Goal: Information Seeking & Learning: Learn about a topic

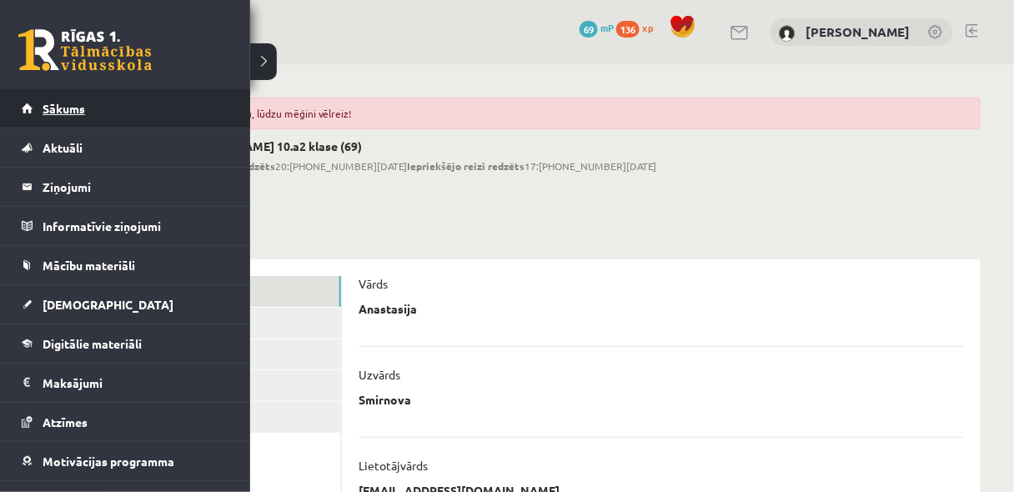
click at [59, 120] on link "Sākums" at bounding box center [126, 108] width 208 height 38
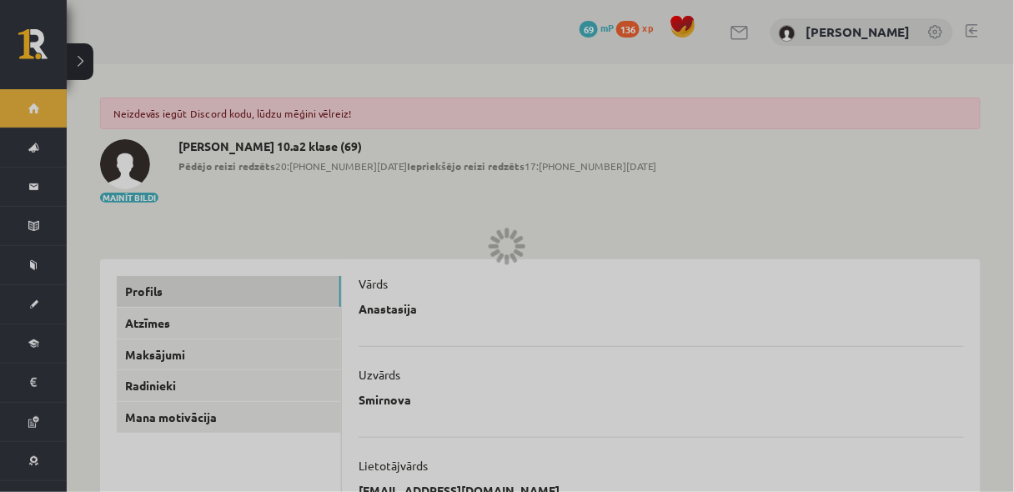
click at [354, 141] on div at bounding box center [507, 246] width 1014 height 492
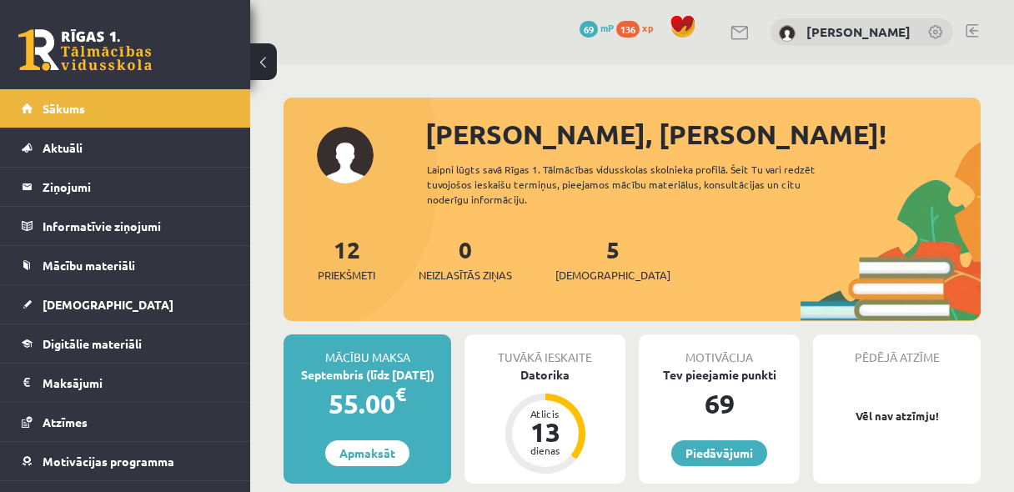
scroll to position [133, 0]
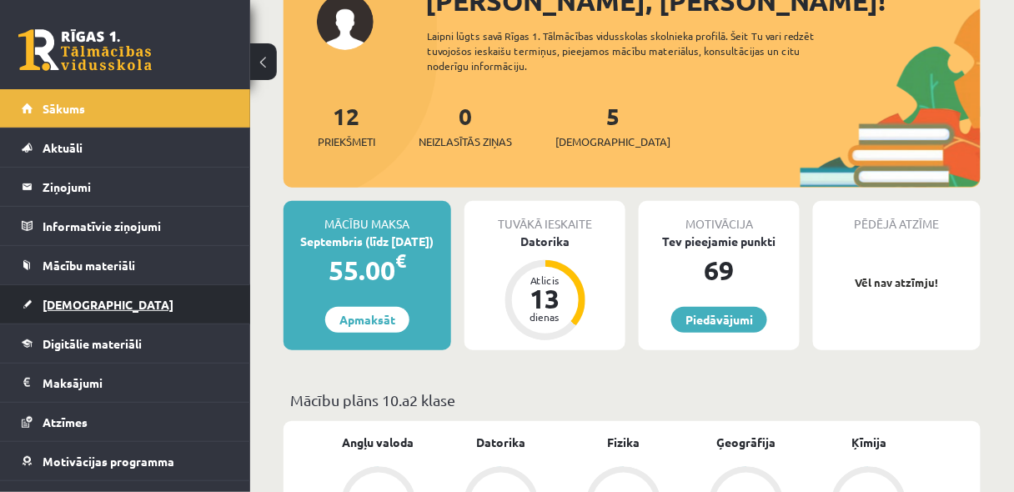
click at [80, 314] on link "[DEMOGRAPHIC_DATA]" at bounding box center [126, 304] width 208 height 38
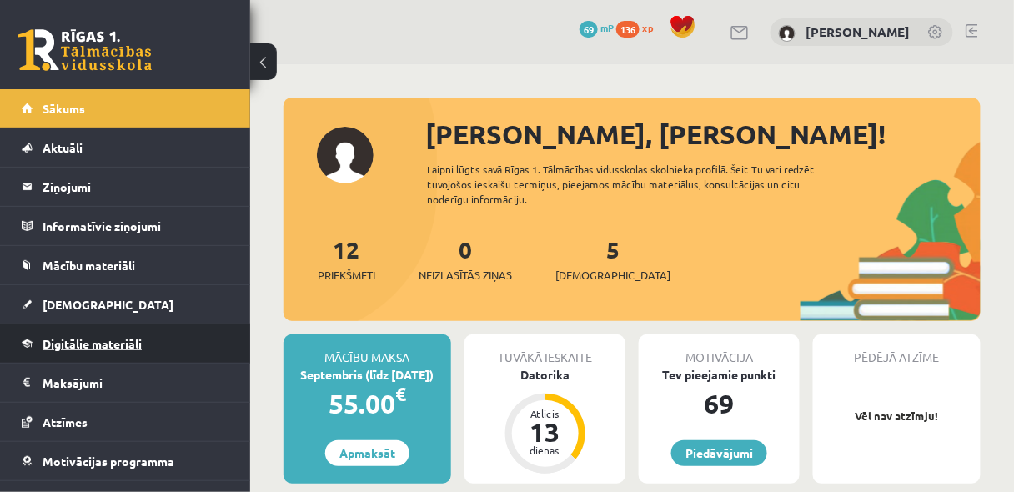
click at [88, 343] on span "Digitālie materiāli" at bounding box center [92, 343] width 99 height 15
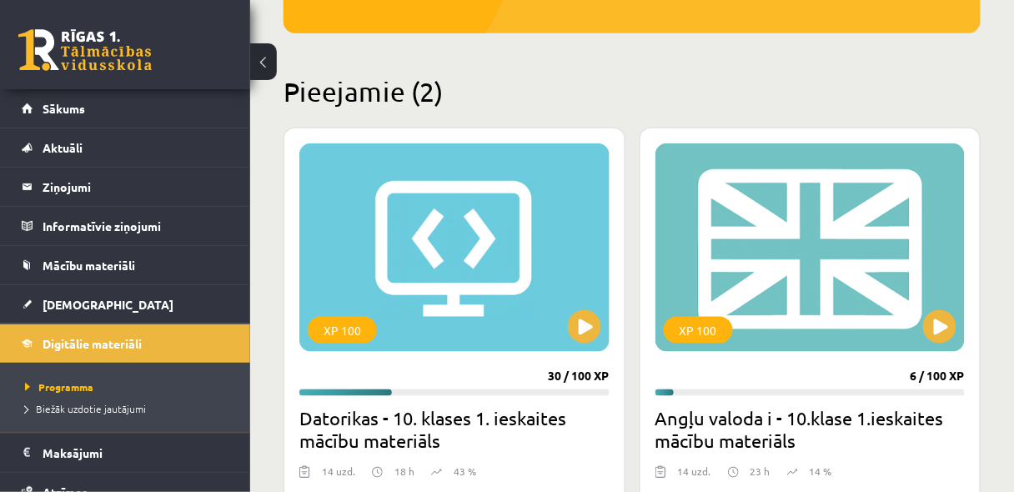
scroll to position [355, 0]
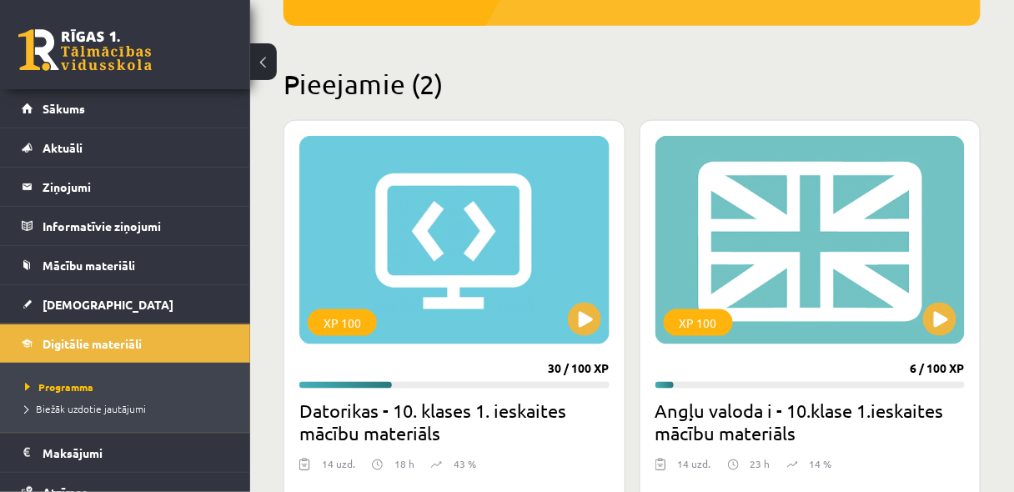
click at [528, 435] on h2 "Datorikas - 10. klases 1. ieskaites mācību materiāls" at bounding box center [454, 422] width 310 height 47
click at [576, 328] on button at bounding box center [584, 319] width 33 height 33
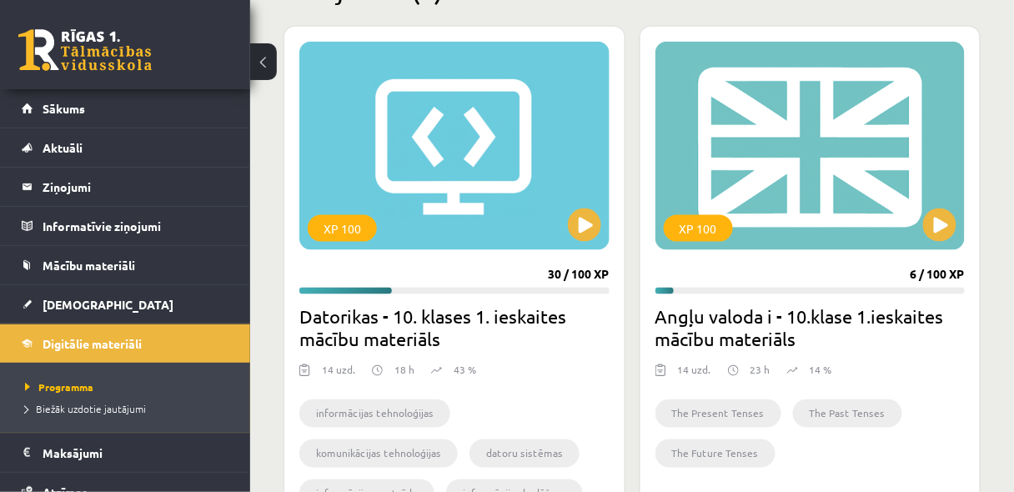
scroll to position [267, 0]
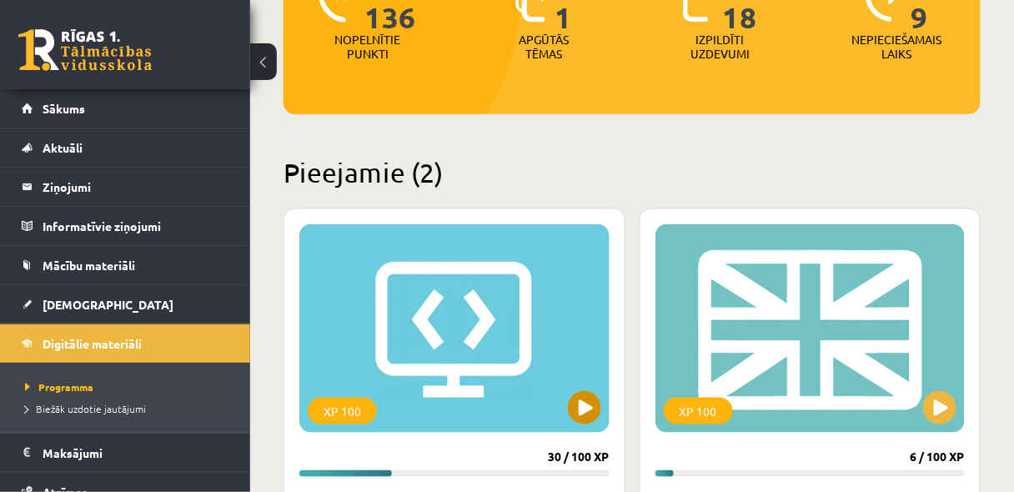
click at [481, 394] on div "XP 100" at bounding box center [454, 328] width 310 height 209
click at [374, 378] on div "XP 100" at bounding box center [454, 328] width 310 height 209
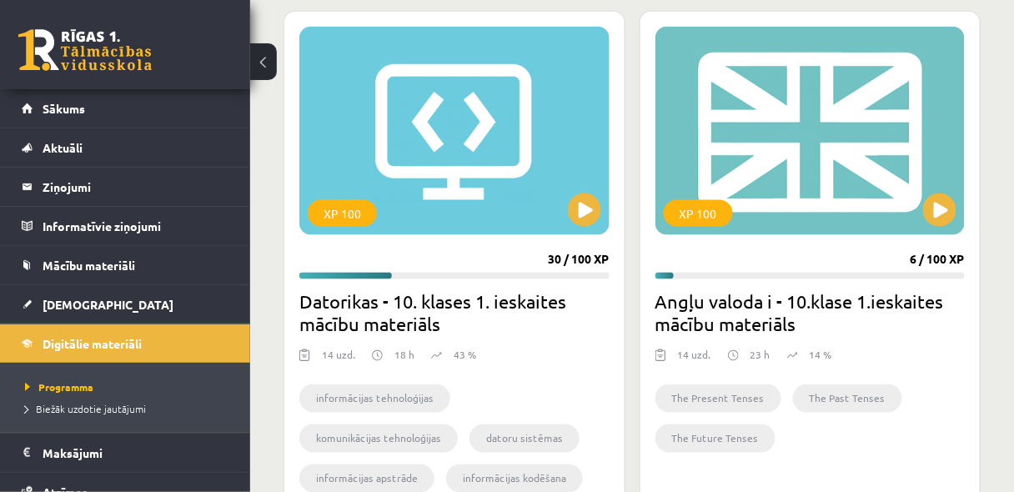
scroll to position [578, 0]
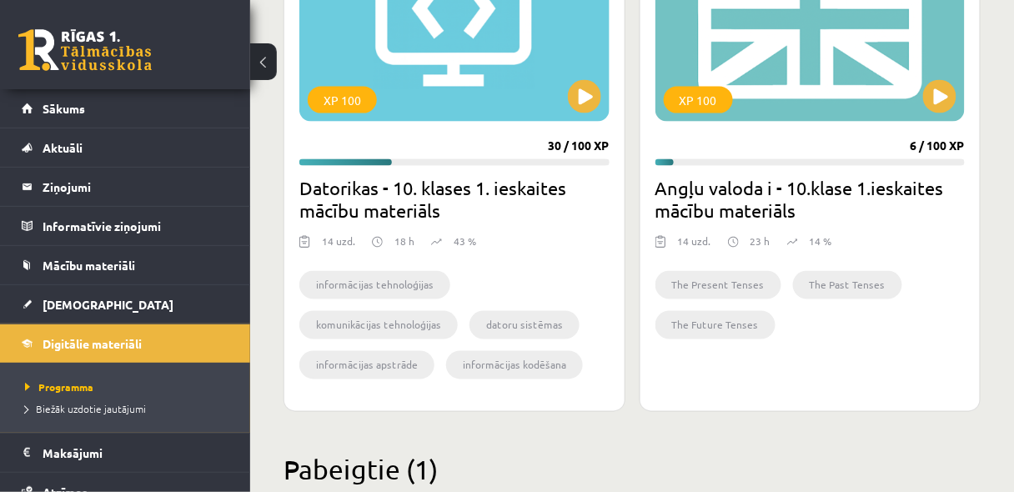
click at [527, 264] on div "informācijas tehnoloģijas komunikācijas tehnoloģijas datoru sistēmas informācij…" at bounding box center [454, 327] width 310 height 137
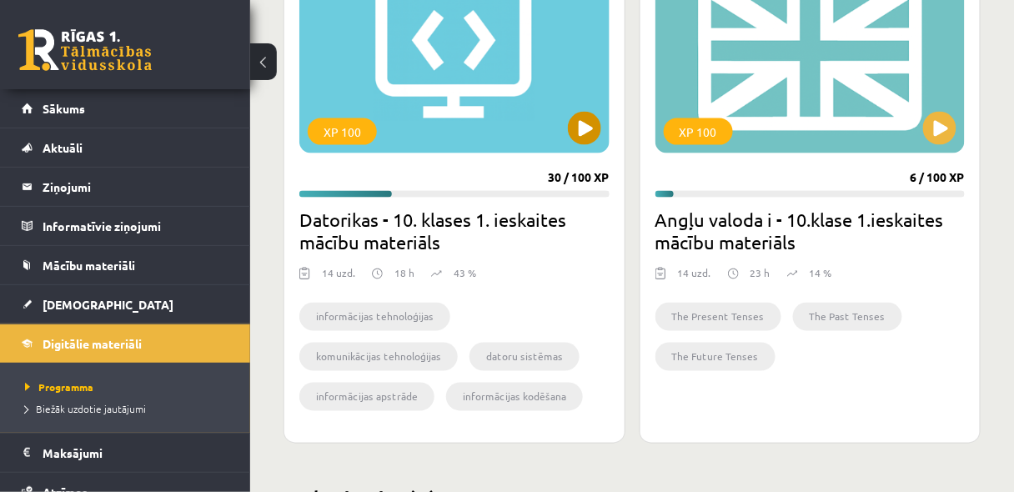
scroll to position [399, 0]
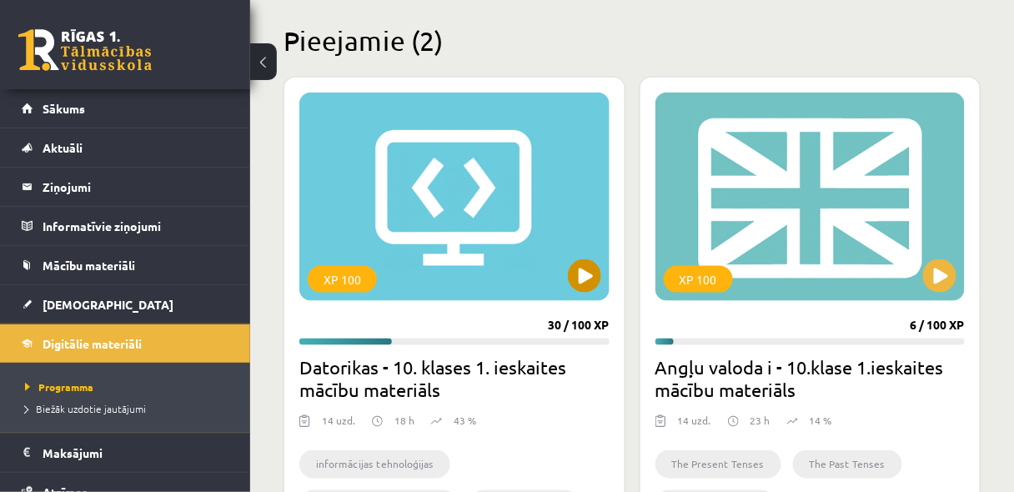
click at [548, 286] on div "XP 100" at bounding box center [454, 197] width 310 height 209
click at [564, 239] on div "XP 100" at bounding box center [454, 197] width 310 height 209
click at [468, 151] on div "XP 100" at bounding box center [454, 197] width 310 height 209
drag, startPoint x: 422, startPoint y: 198, endPoint x: 478, endPoint y: 223, distance: 61.2
click at [422, 199] on div "XP 100" at bounding box center [454, 197] width 310 height 209
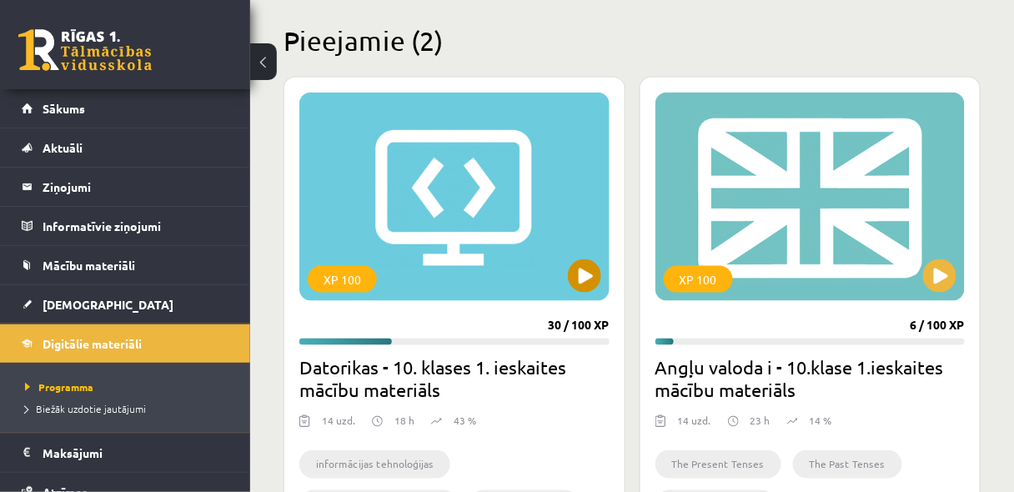
click at [487, 224] on div "XP 100" at bounding box center [454, 197] width 310 height 209
click at [518, 179] on div "XP 100" at bounding box center [454, 197] width 310 height 209
click at [438, 158] on div "XP 100" at bounding box center [454, 197] width 310 height 209
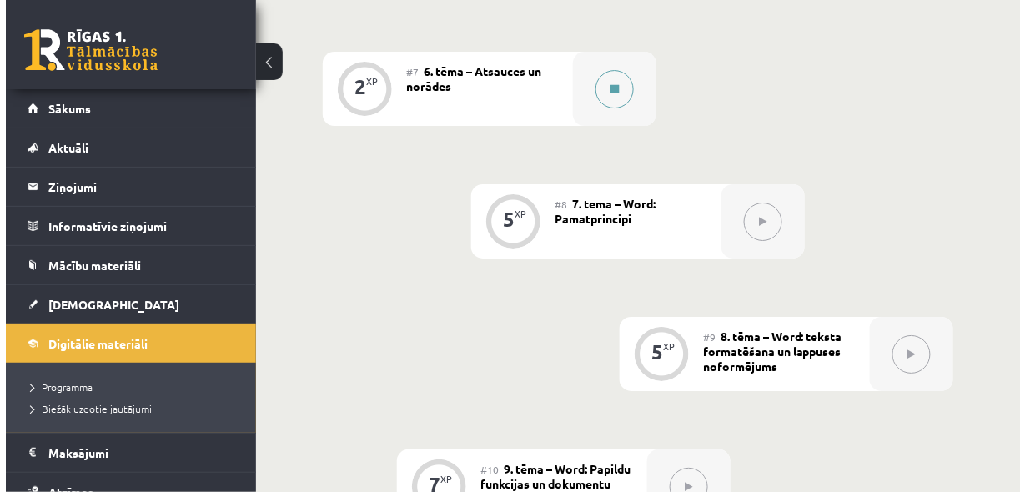
scroll to position [1245, 0]
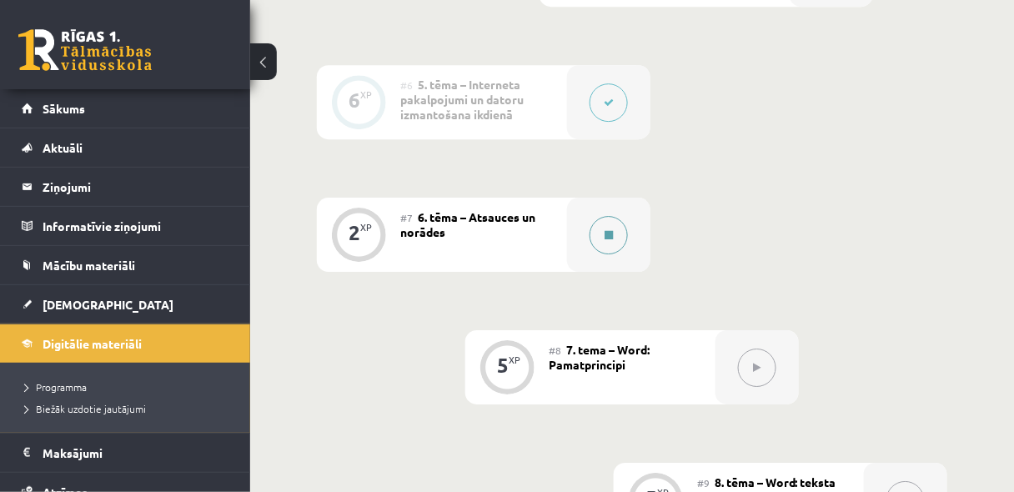
click at [616, 234] on button at bounding box center [609, 235] width 38 height 38
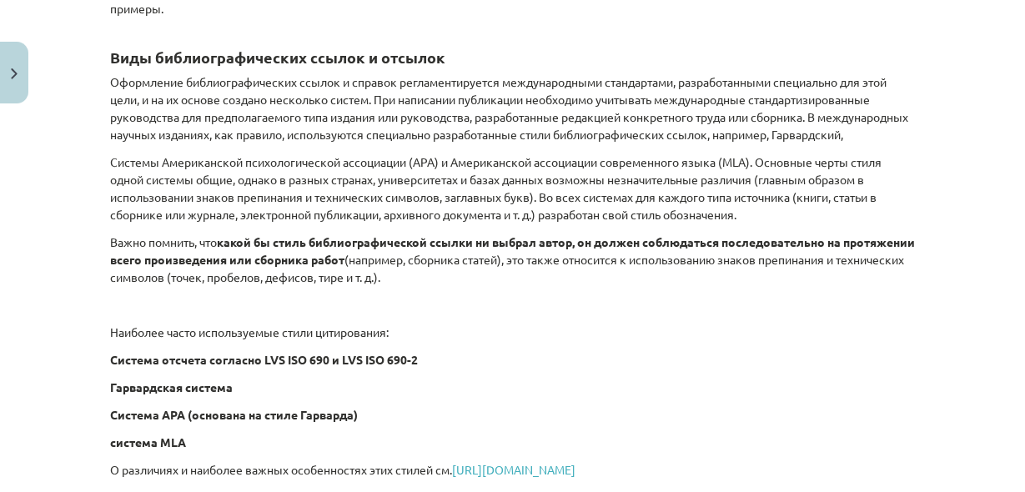
scroll to position [756, 0]
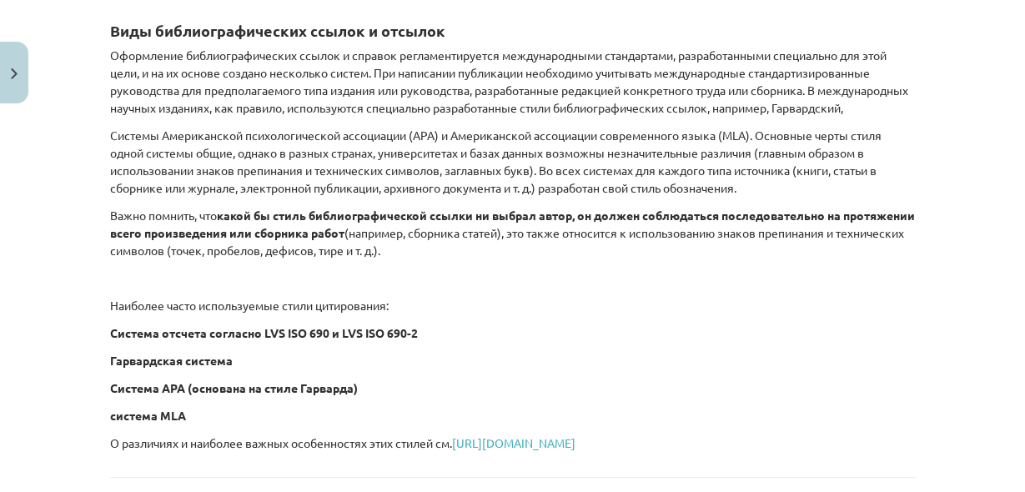
drag, startPoint x: 651, startPoint y: 66, endPoint x: 631, endPoint y: 65, distance: 20.0
click at [641, 67] on font "Оформление библиографических ссылок и справок регламентируется международными с…" at bounding box center [509, 82] width 798 height 68
click at [738, 112] on p "Оформление библиографических ссылок и справок регламентируется международными с…" at bounding box center [513, 82] width 806 height 70
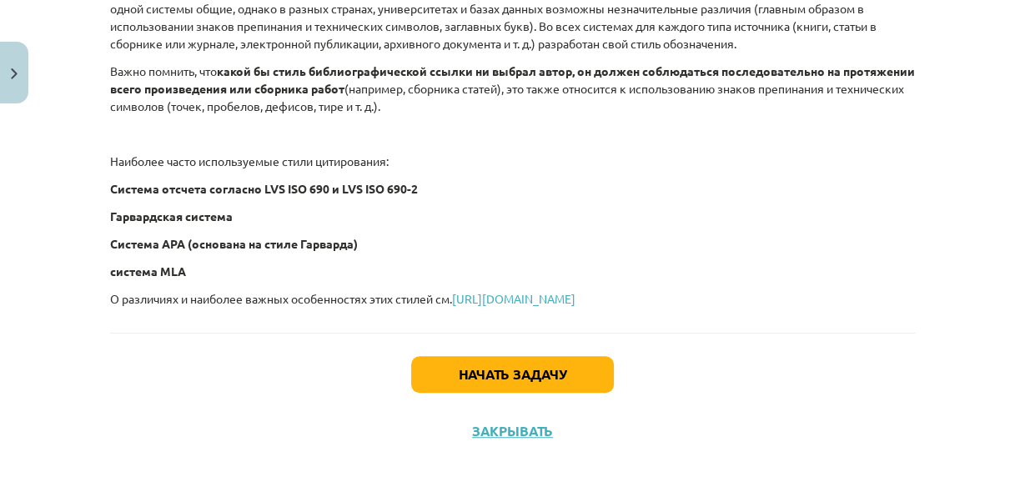
scroll to position [924, 0]
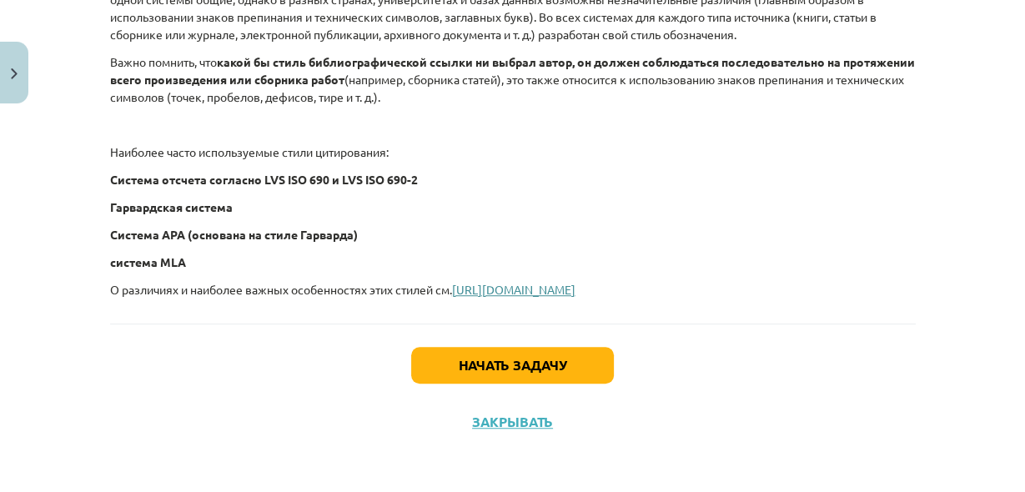
click at [575, 287] on font "[URL][DOMAIN_NAME]" at bounding box center [513, 289] width 123 height 15
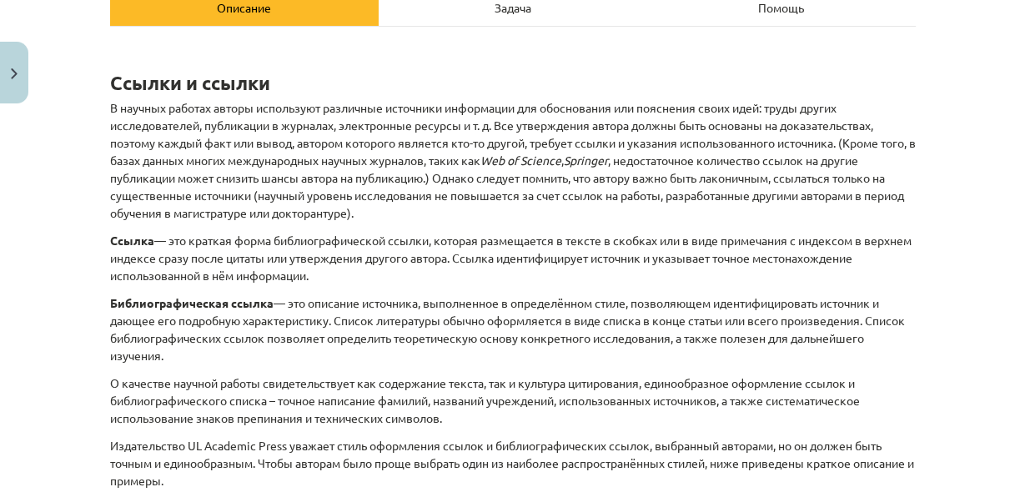
scroll to position [0, 0]
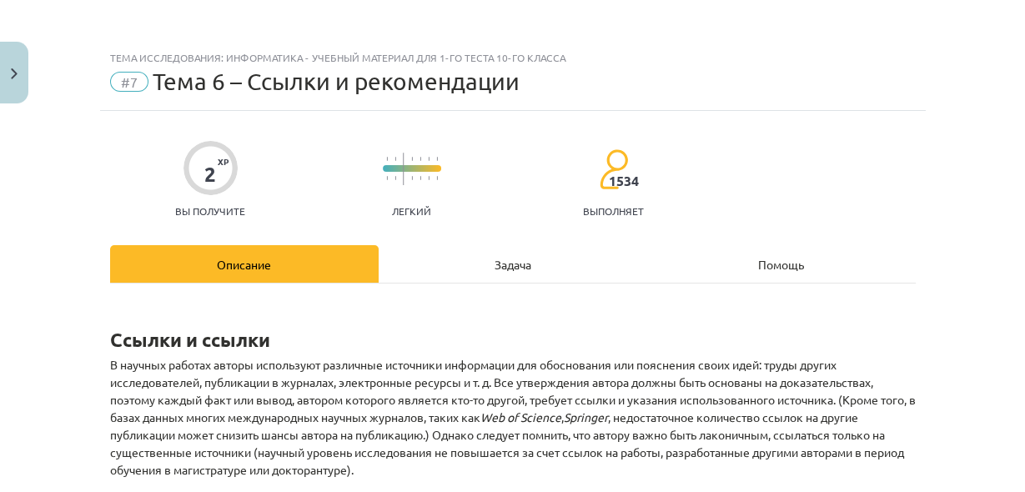
click at [535, 270] on div "Задача" at bounding box center [513, 264] width 269 height 38
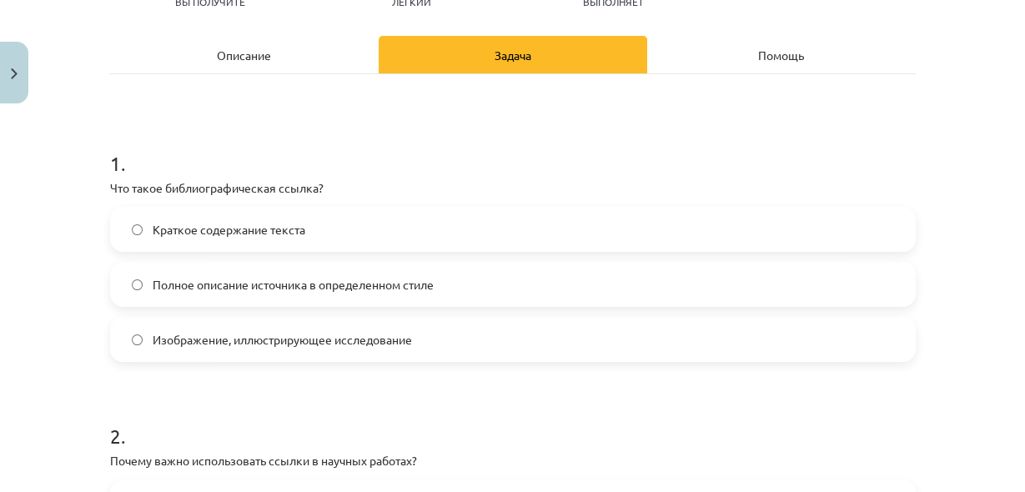
scroll to position [219, 0]
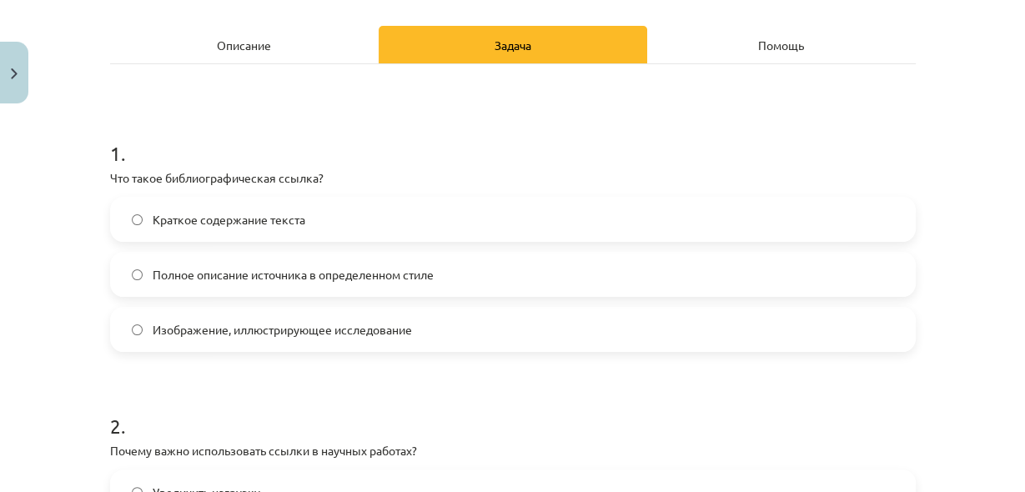
click at [369, 280] on span "Полное описание источника в определенном стиле" at bounding box center [293, 275] width 281 height 18
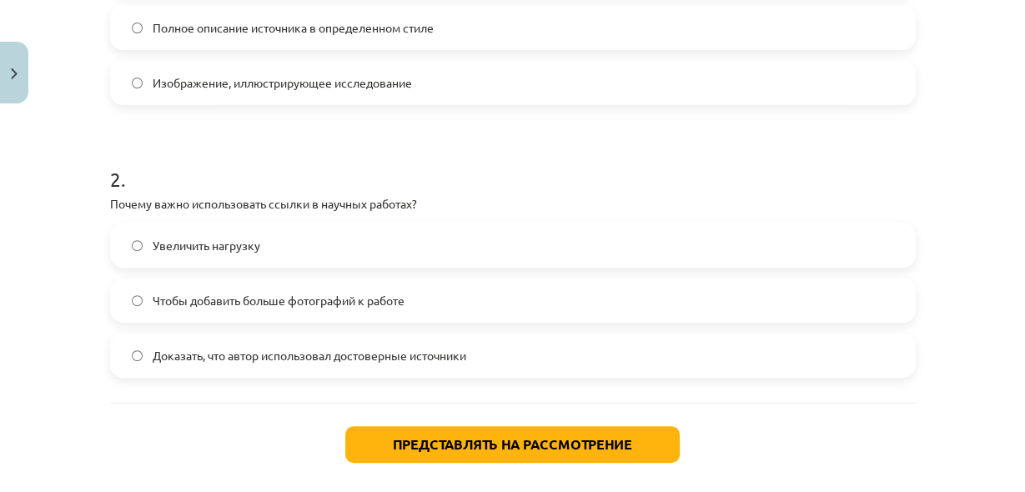
scroll to position [486, 0]
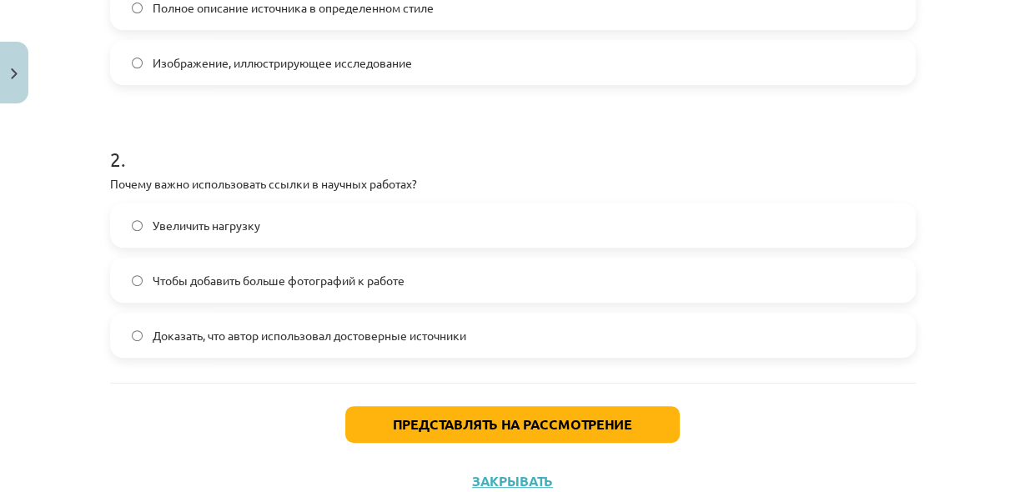
click at [376, 344] on label "Доказать, что автор использовал достоверные источники" at bounding box center [513, 335] width 802 height 42
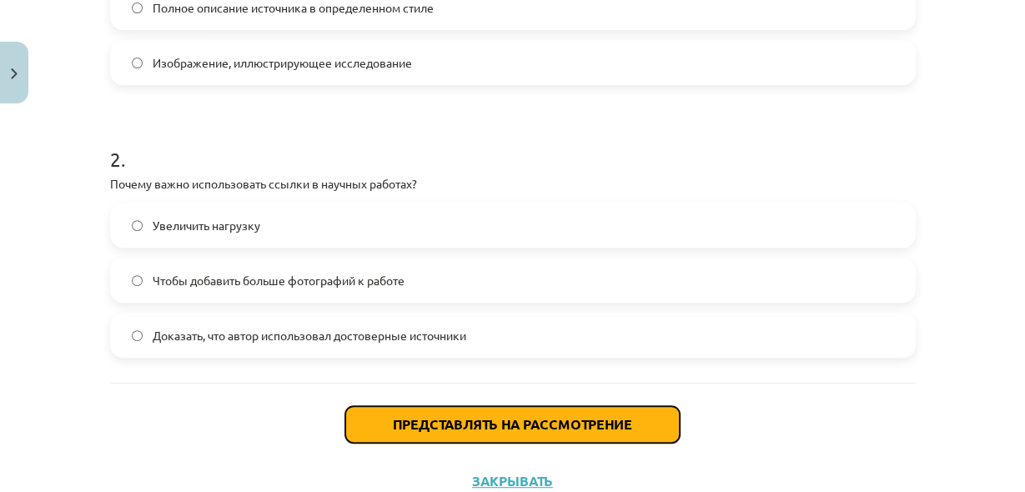
click at [464, 439] on button "Представлять на рассмотрение" at bounding box center [512, 424] width 334 height 37
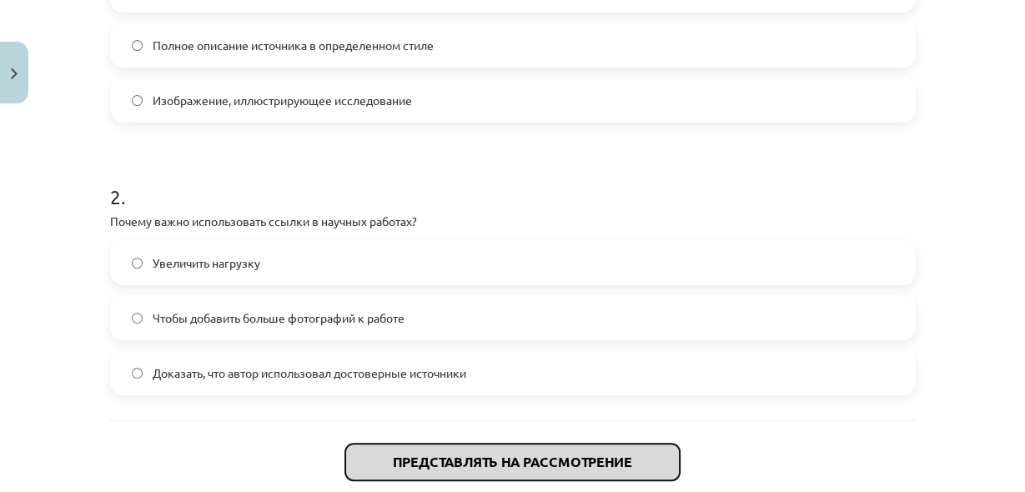
scroll to position [534, 0]
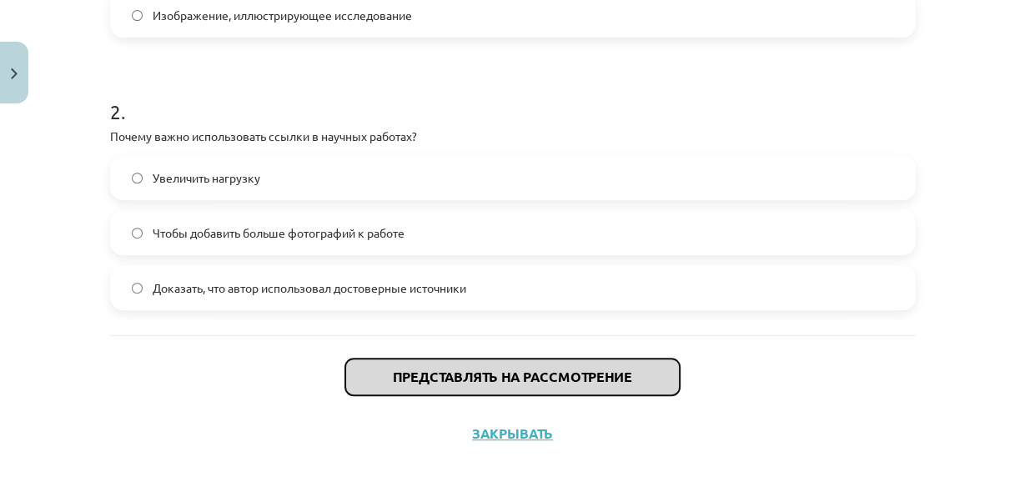
click at [513, 385] on button "Представлять на рассмотрение" at bounding box center [512, 377] width 334 height 37
click at [487, 369] on font "Представлять на рассмотрение" at bounding box center [512, 377] width 239 height 18
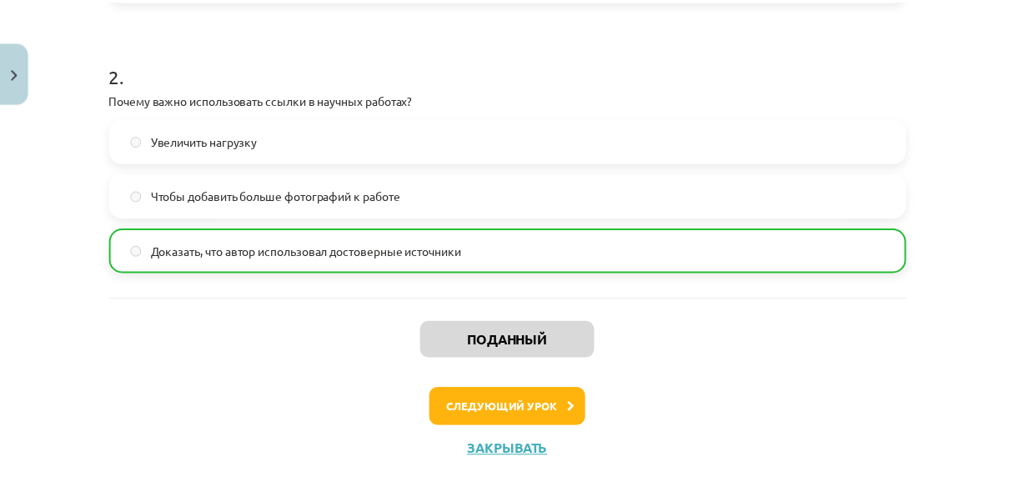
scroll to position [596, 0]
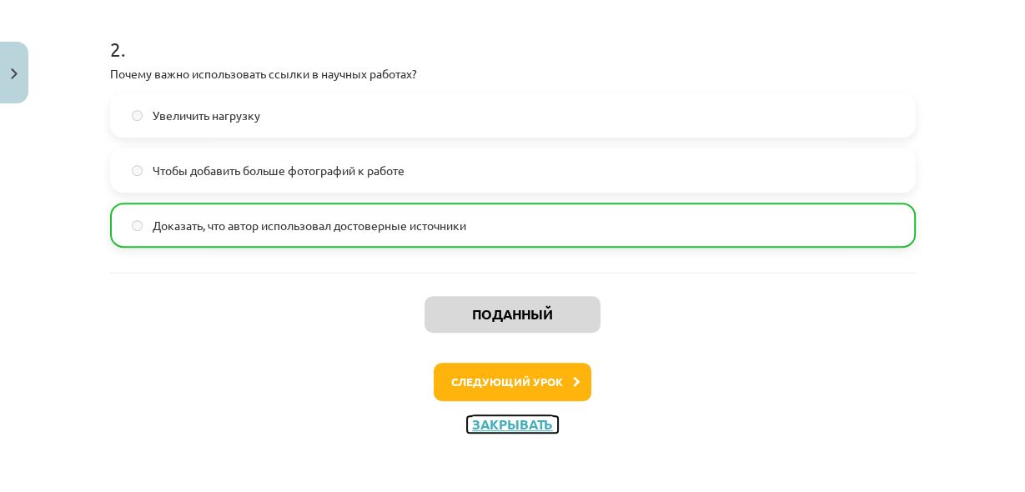
click at [525, 430] on button "Закрывать" at bounding box center [512, 424] width 91 height 17
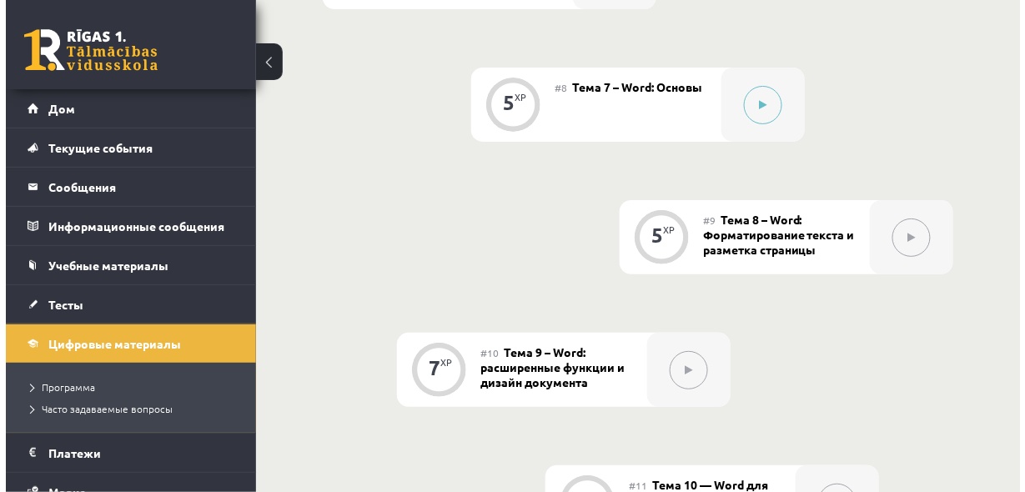
scroll to position [1566, 0]
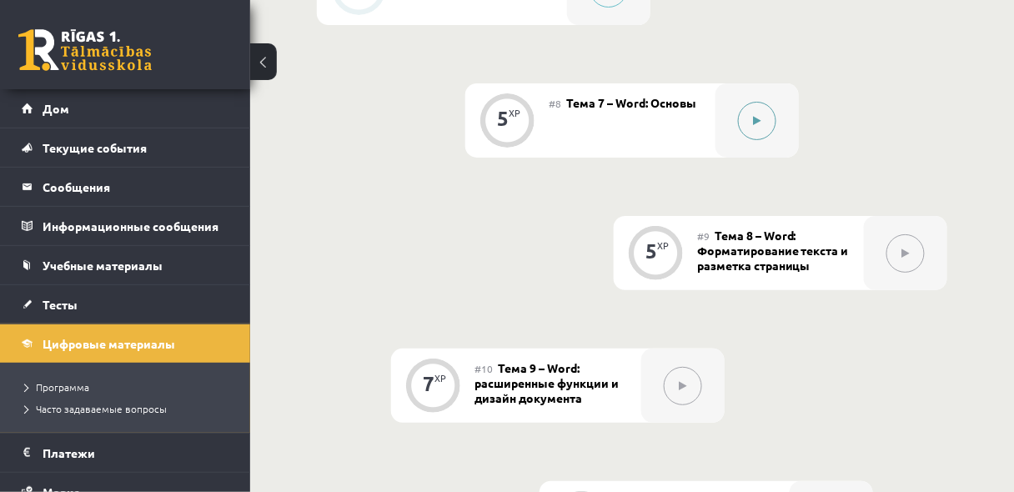
click at [766, 137] on button at bounding box center [757, 121] width 38 height 38
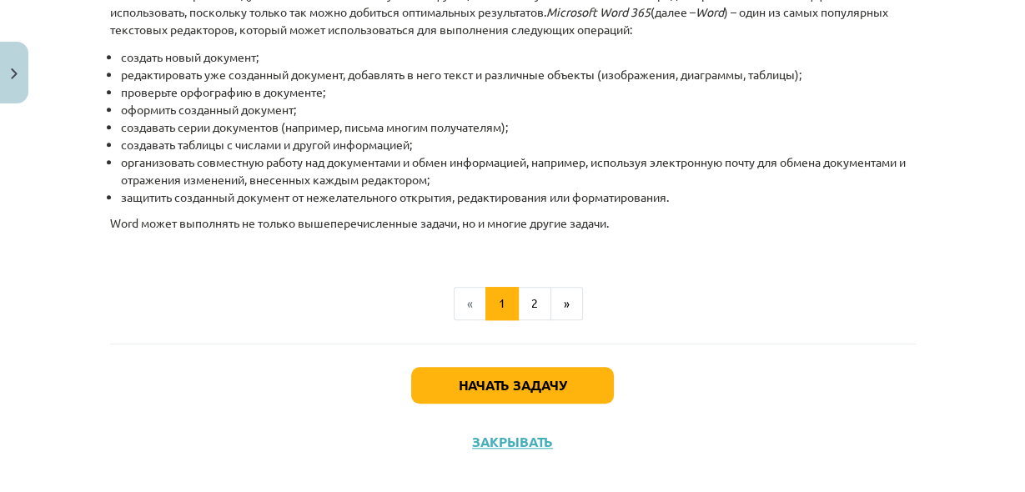
scroll to position [884, 0]
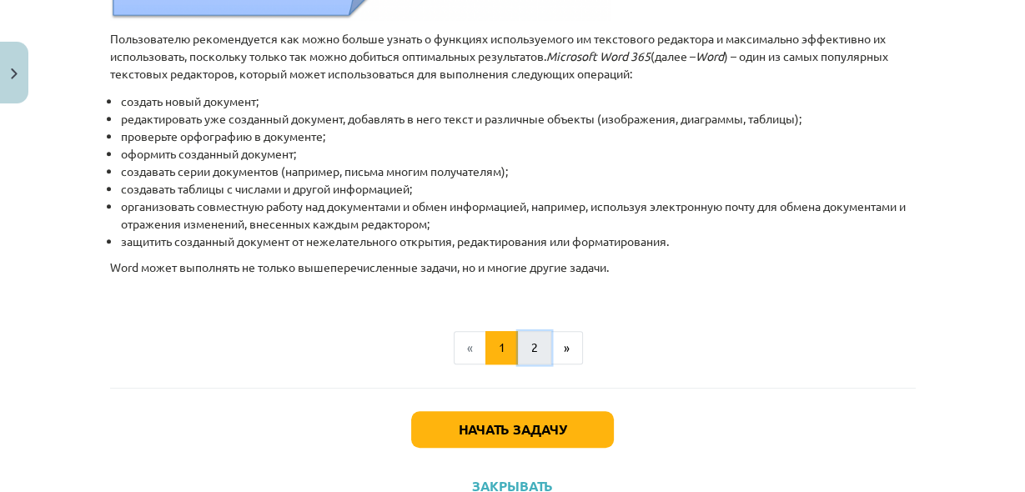
click at [530, 335] on button "2" at bounding box center [534, 347] width 33 height 33
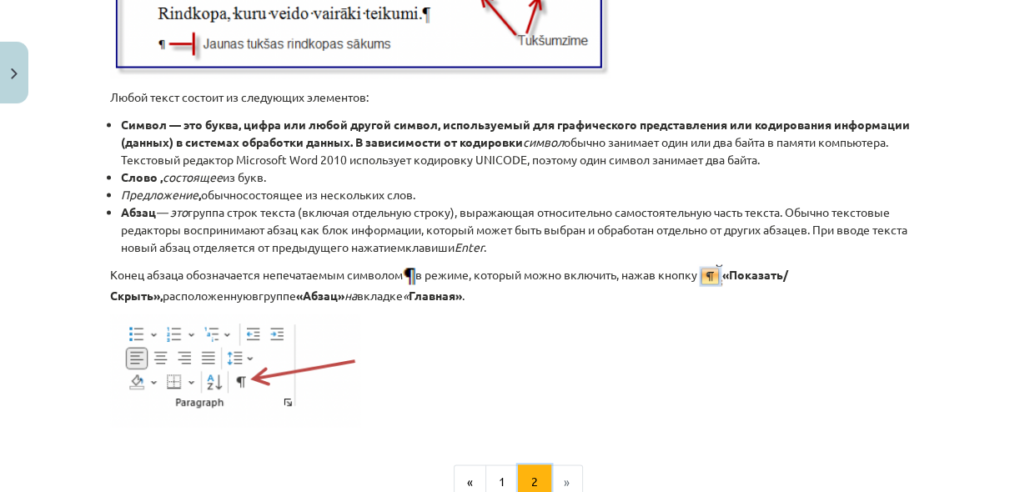
scroll to position [2122, 0]
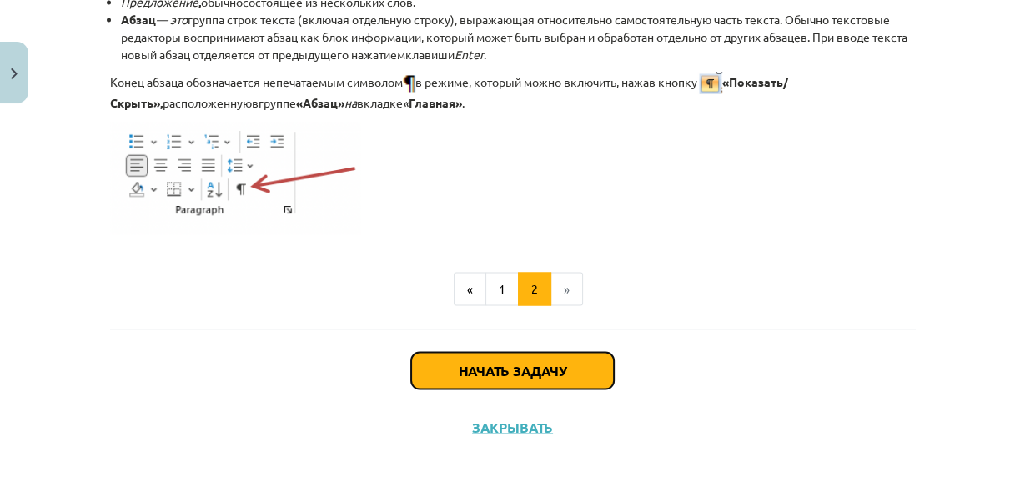
click at [557, 373] on font "Начать задачу" at bounding box center [513, 370] width 108 height 18
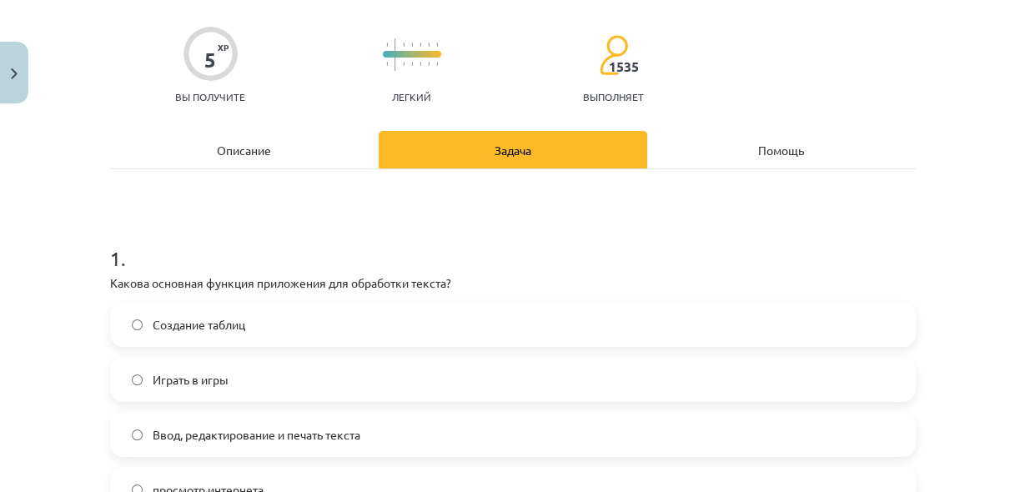
scroll to position [130, 0]
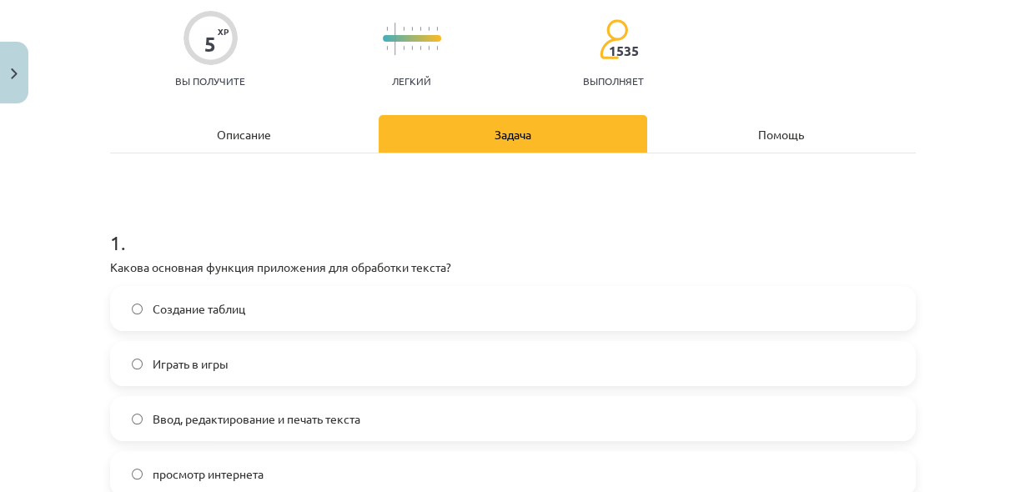
click at [420, 416] on label "Ввод, редактирование и печать текста" at bounding box center [513, 419] width 802 height 42
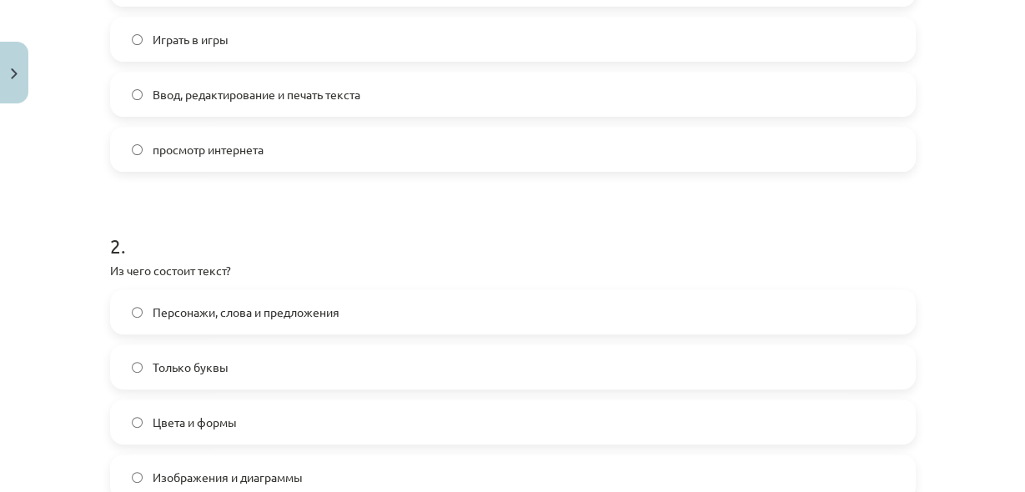
scroll to position [530, 0]
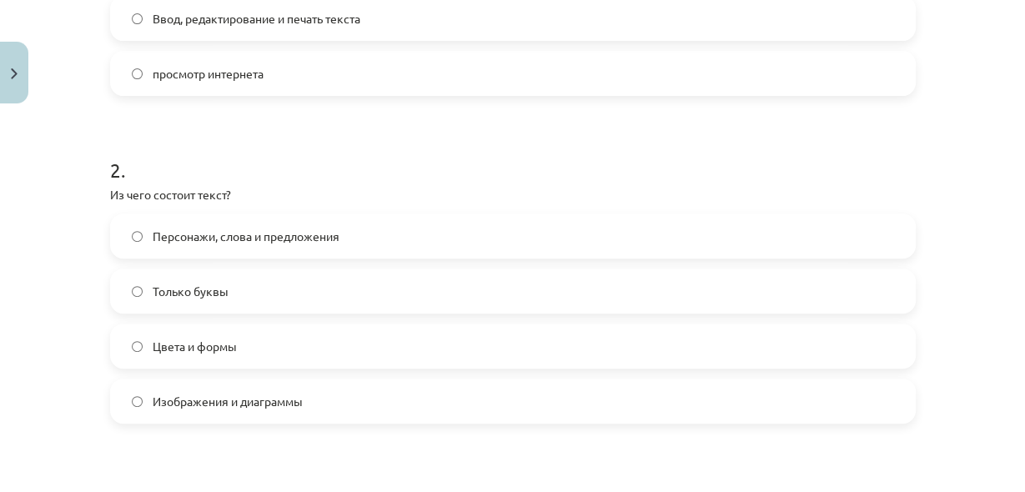
click at [440, 246] on label "Персонажи, слова и предложения" at bounding box center [513, 236] width 802 height 42
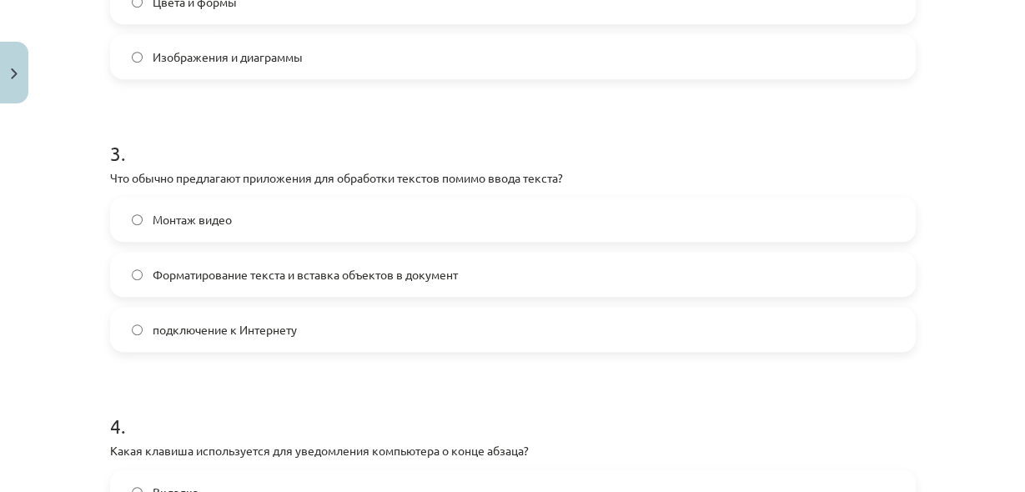
scroll to position [887, 0]
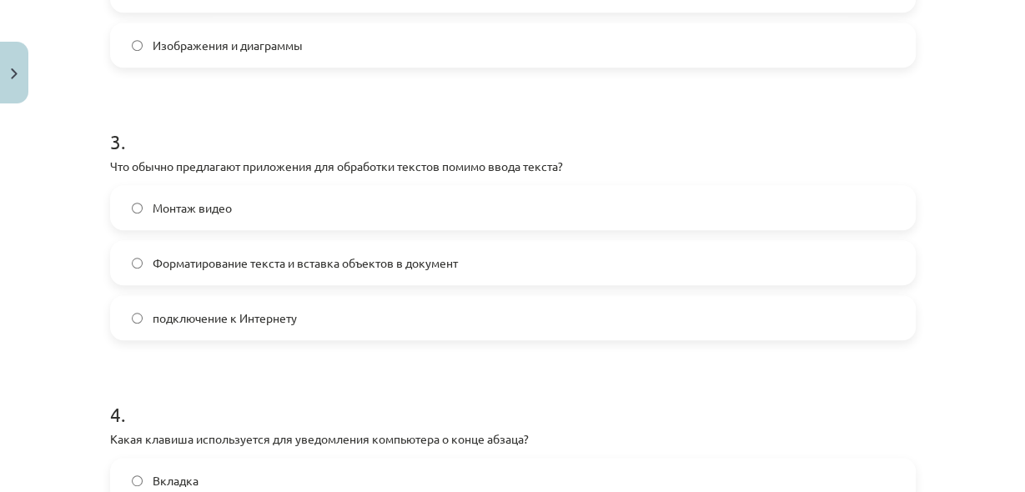
click at [383, 273] on label "Форматирование текста и вставка объектов в документ" at bounding box center [513, 263] width 802 height 42
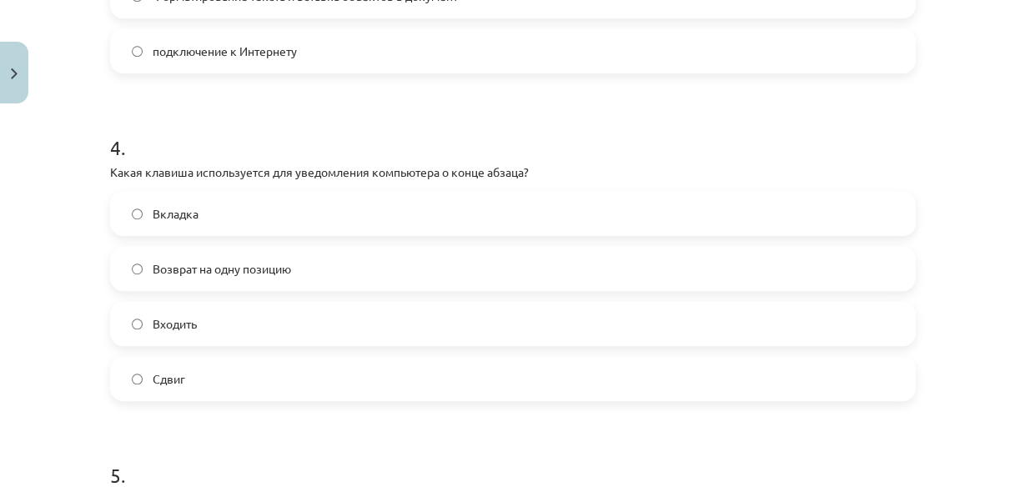
scroll to position [1566, 0]
click at [309, 335] on label "Входить" at bounding box center [513, 324] width 802 height 42
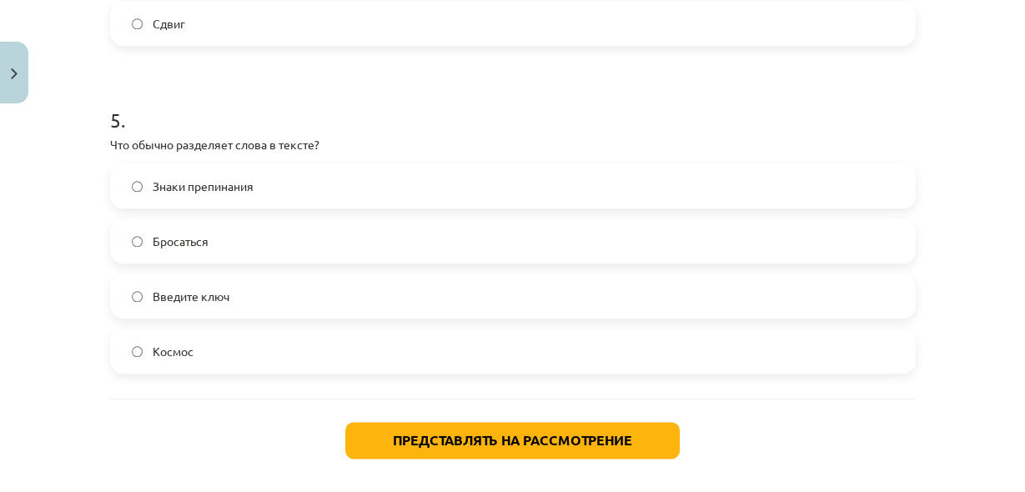
scroll to position [1509, 0]
click at [274, 353] on label "Космос" at bounding box center [513, 351] width 802 height 42
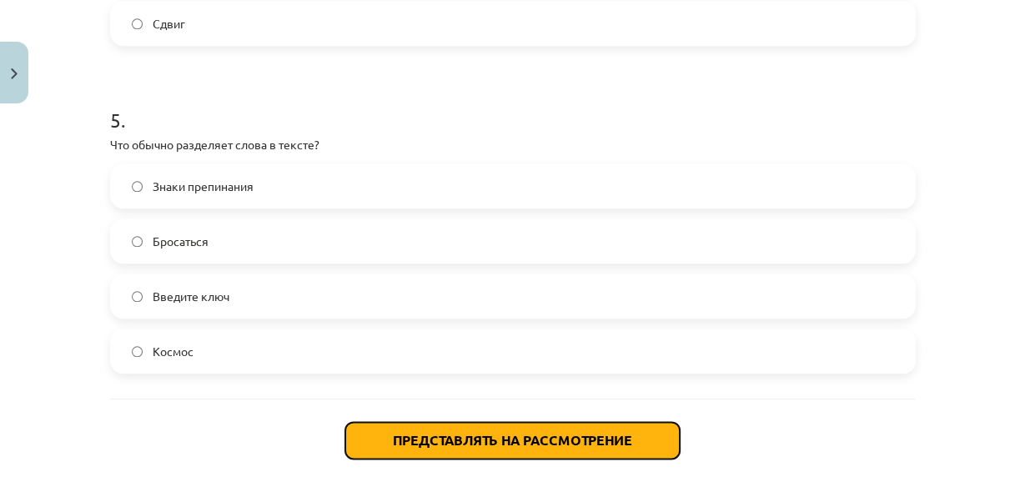
click at [503, 438] on font "Представлять на рассмотрение" at bounding box center [512, 440] width 239 height 18
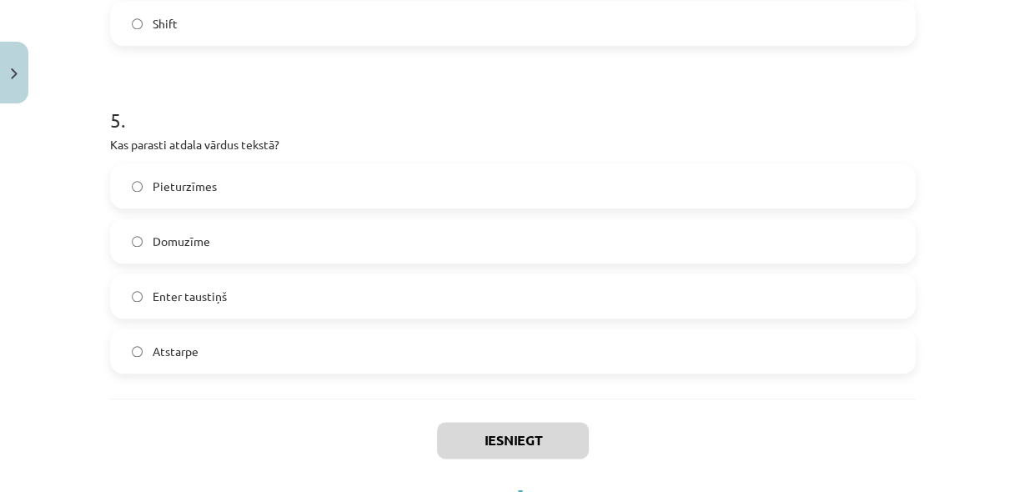
scroll to position [1566, 0]
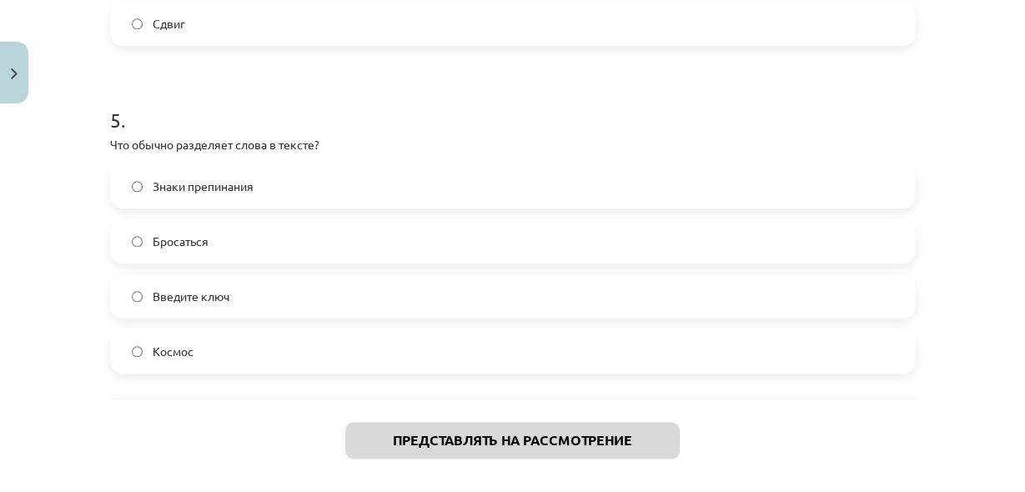
click at [455, 148] on p "Что обычно разделяет слова в тексте?" at bounding box center [513, 145] width 806 height 18
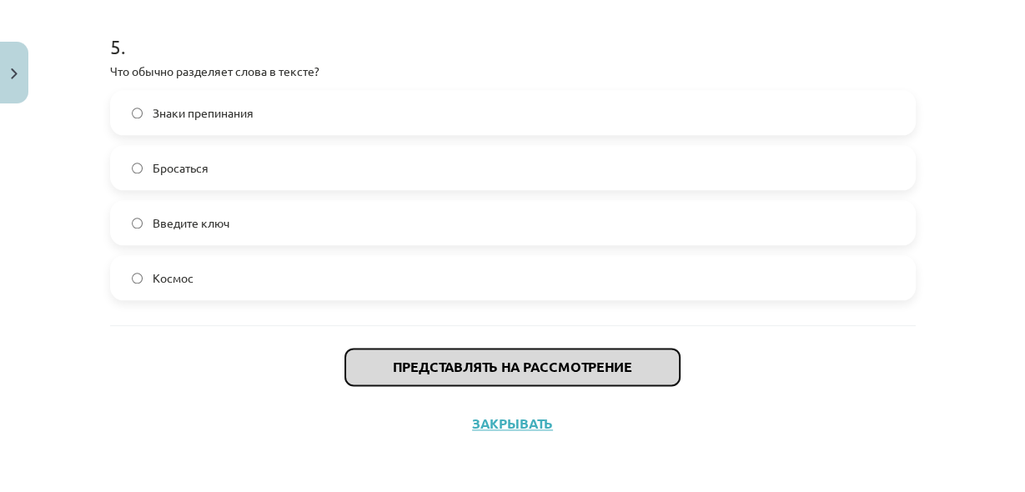
click at [582, 368] on font "Представлять на рассмотрение" at bounding box center [512, 367] width 239 height 18
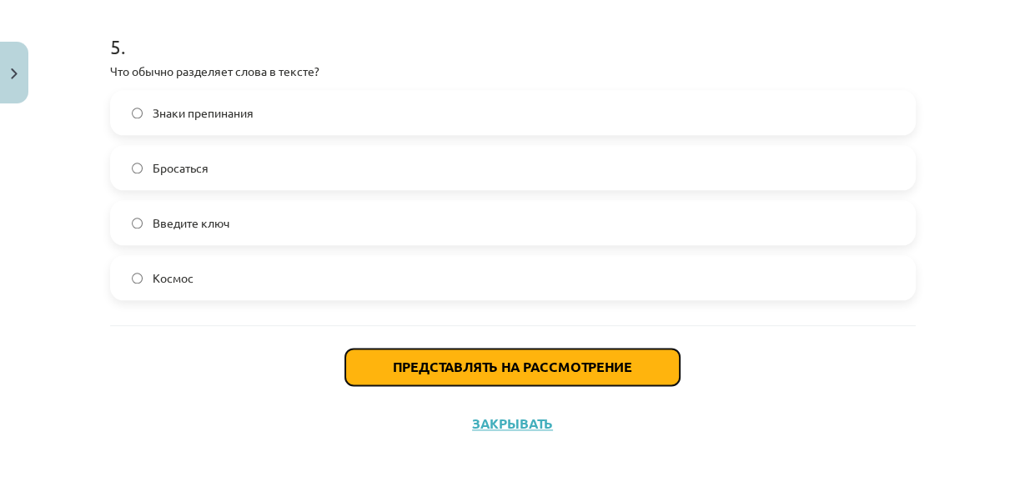
click at [625, 364] on font "Представлять на рассмотрение" at bounding box center [512, 367] width 239 height 18
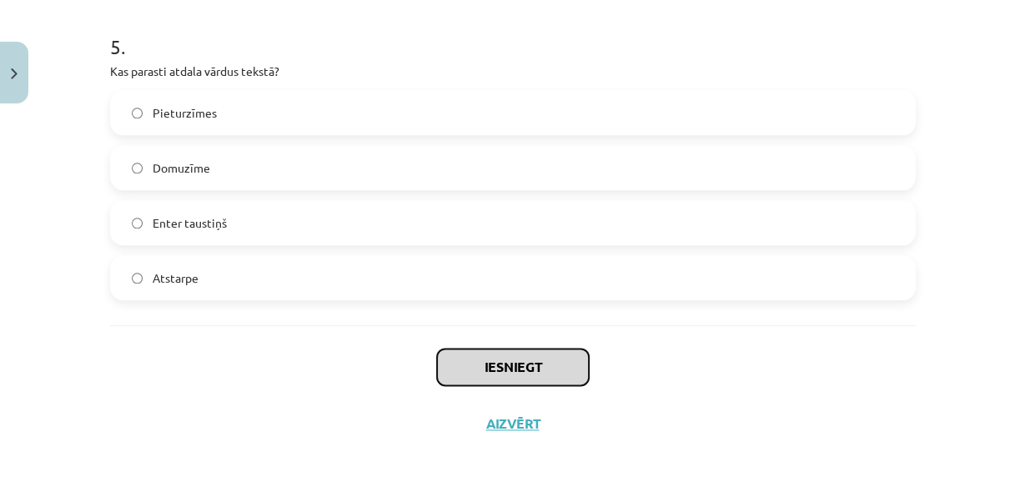
click at [525, 364] on button "Iesniegt" at bounding box center [513, 367] width 152 height 37
click at [525, 366] on button "Iesniegt" at bounding box center [513, 367] width 152 height 37
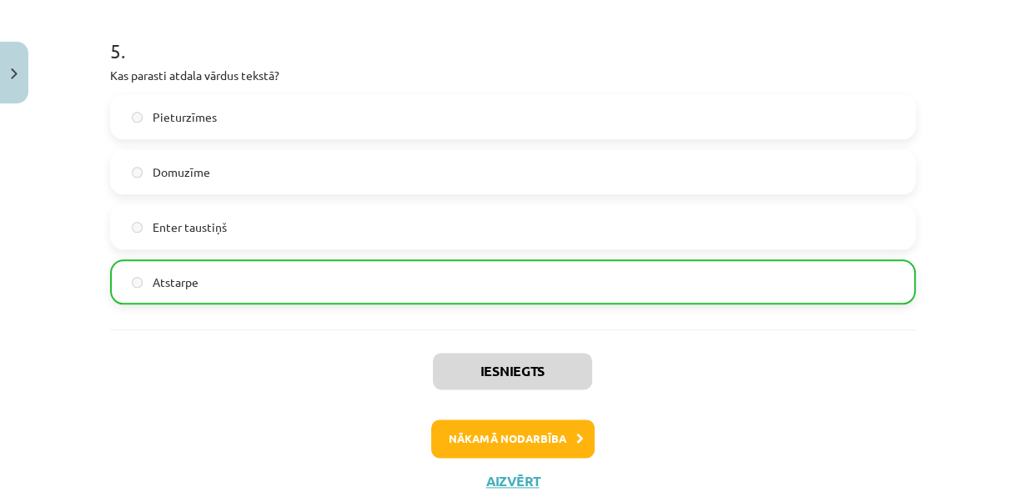
scroll to position [1635, 0]
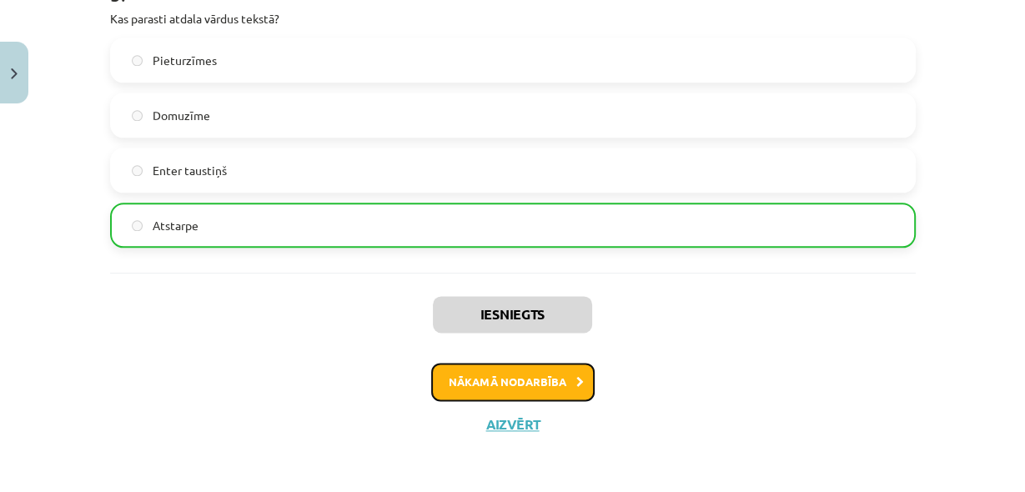
click at [567, 384] on button "Nākamā nodarbība" at bounding box center [512, 382] width 163 height 38
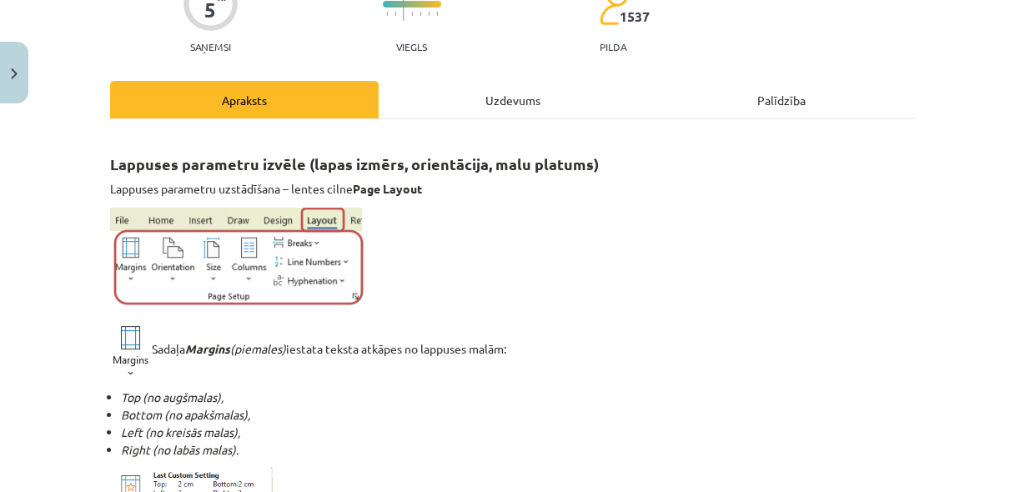
scroll to position [178, 0]
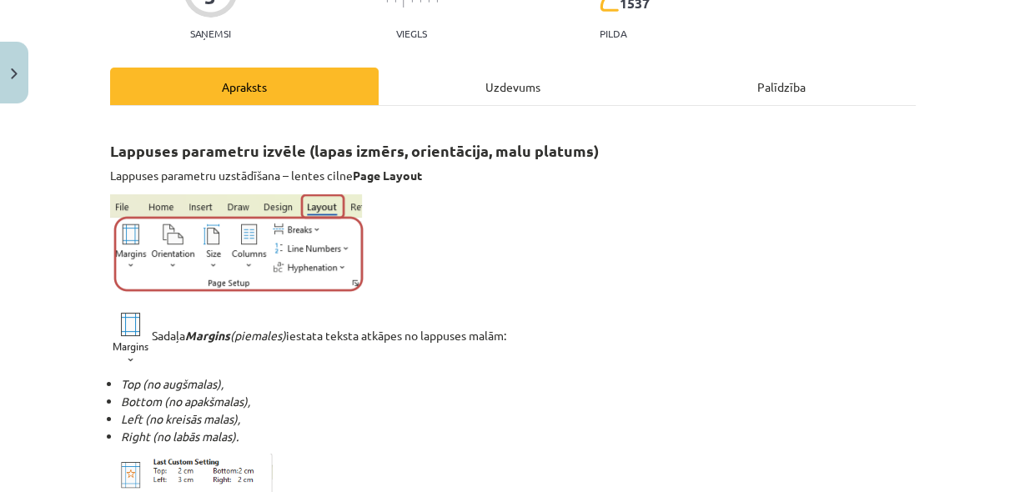
click at [634, 257] on p at bounding box center [513, 246] width 806 height 105
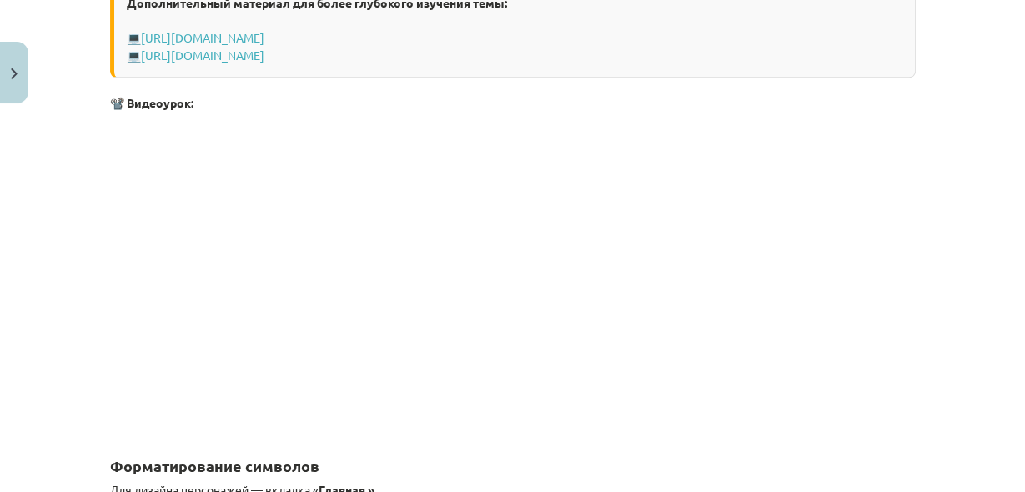
scroll to position [1468, 0]
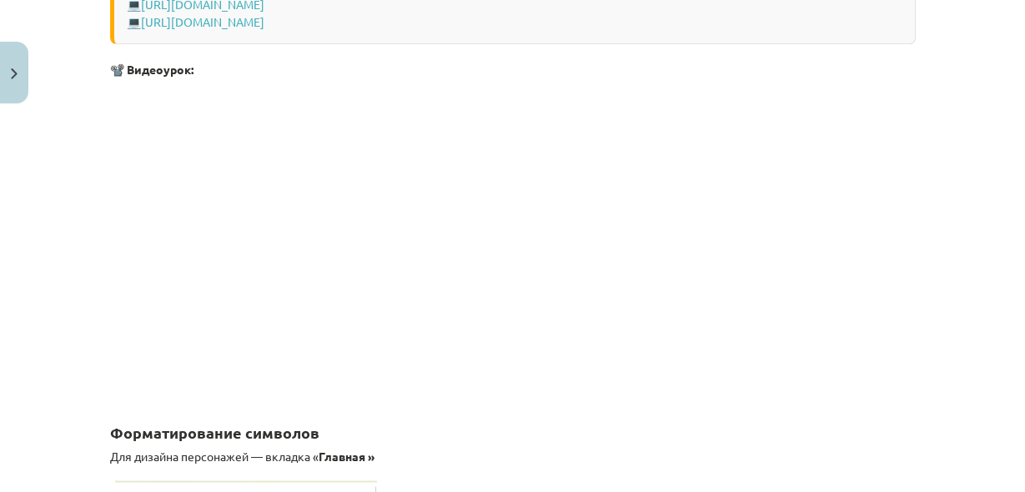
click at [718, 282] on p at bounding box center [513, 240] width 806 height 304
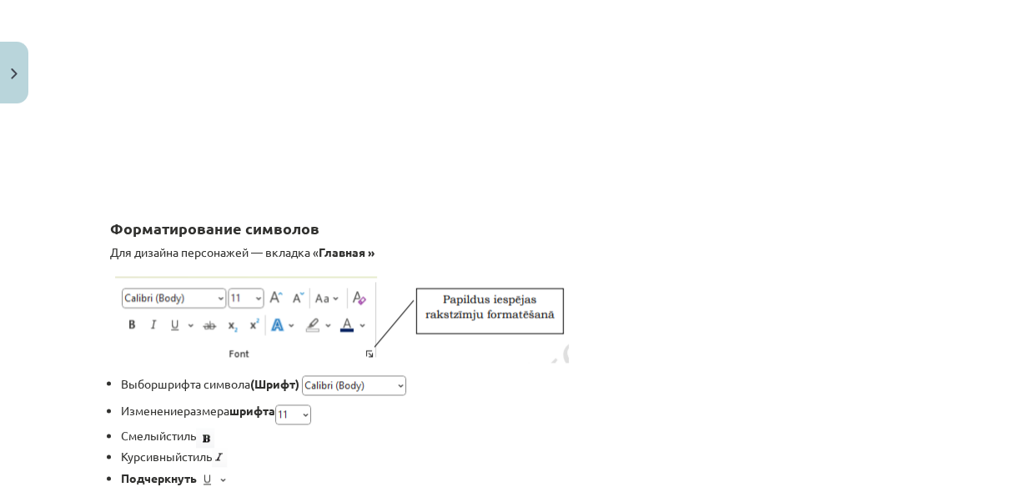
scroll to position [1690, 0]
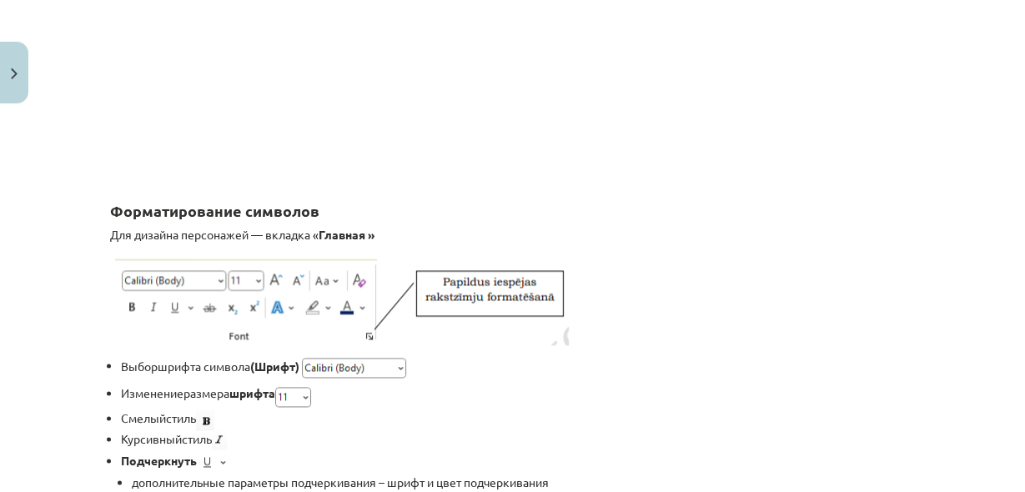
click at [18, 256] on div "Тема исследования: Информатика - учебный материал для 1-го теста 10-го класса #…" at bounding box center [512, 246] width 1025 height 492
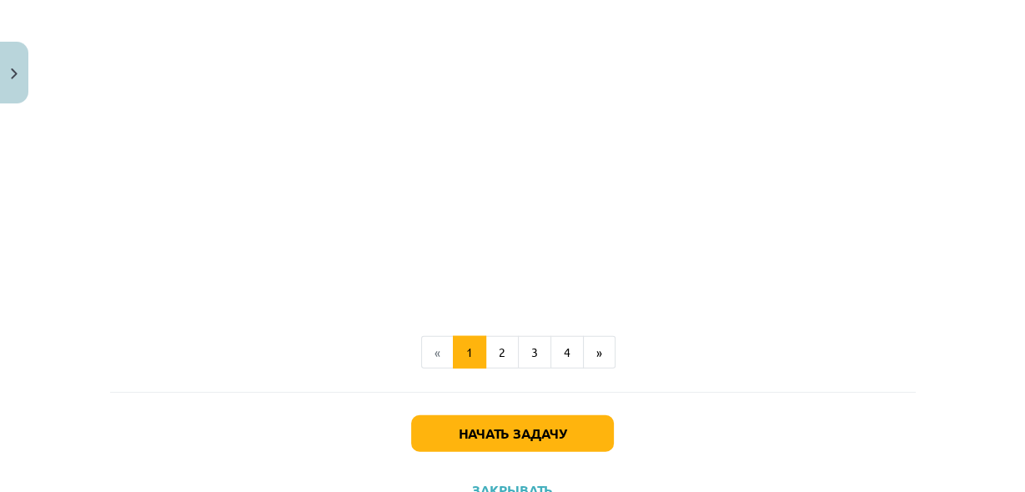
scroll to position [3247, 0]
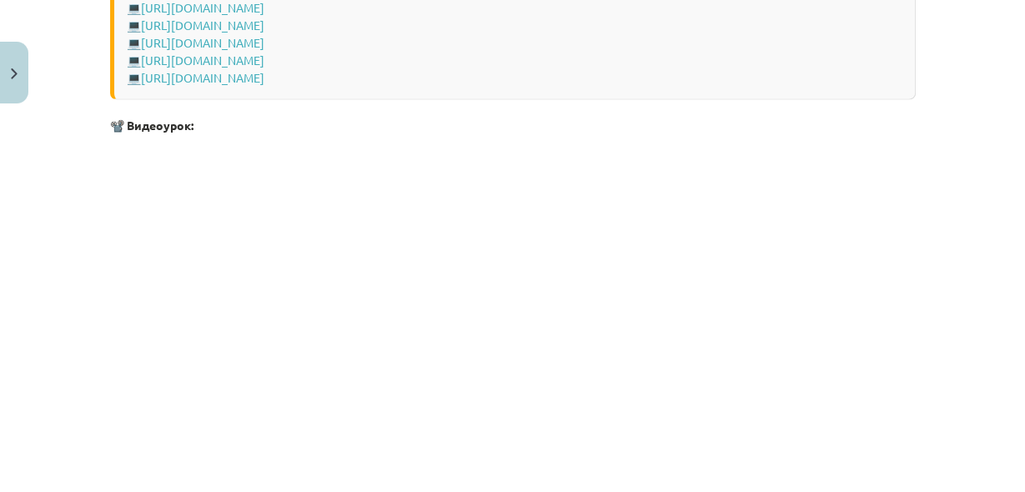
click at [685, 336] on p at bounding box center [513, 296] width 806 height 304
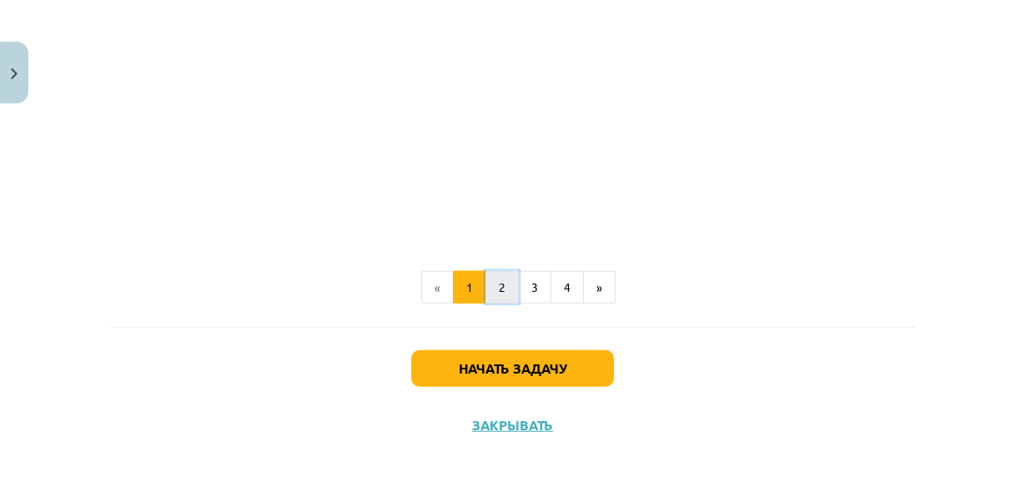
click at [498, 294] on button "2" at bounding box center [501, 287] width 33 height 33
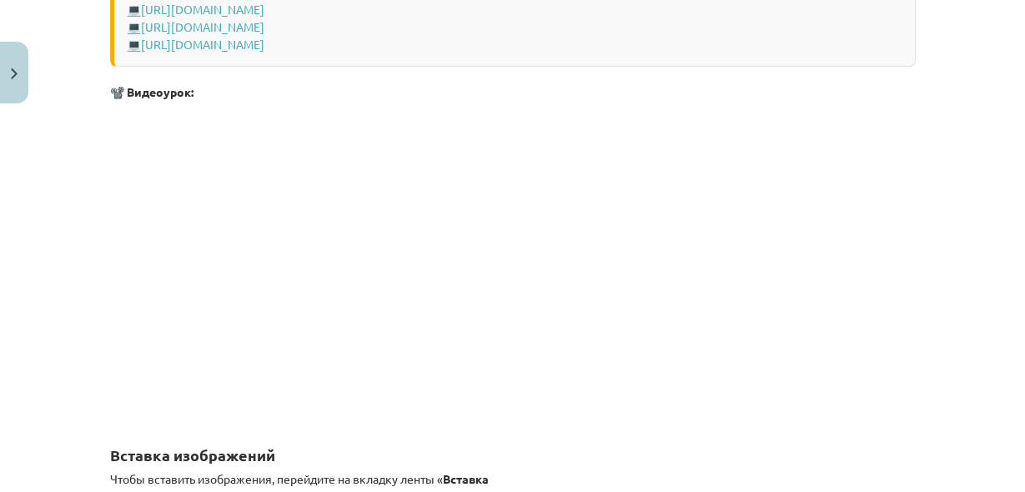
scroll to position [1321, 0]
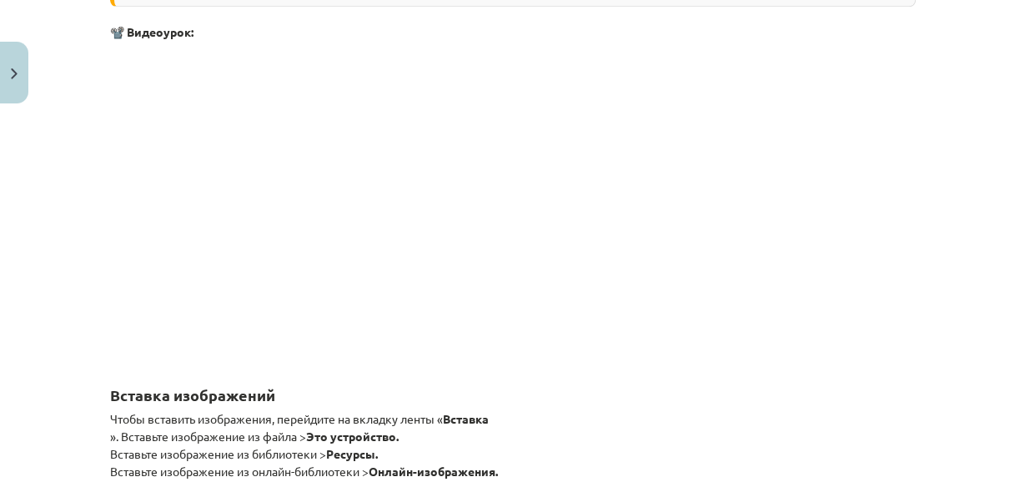
click at [778, 247] on p at bounding box center [513, 203] width 806 height 304
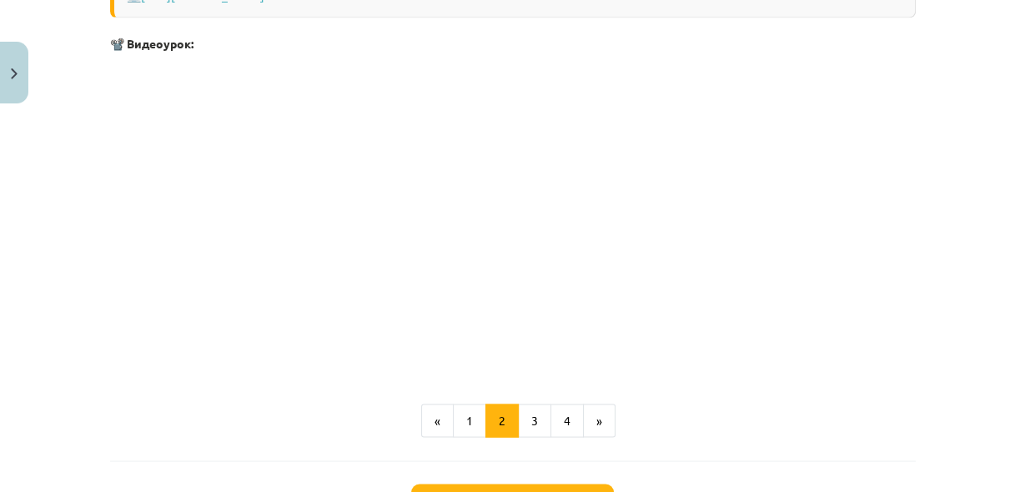
scroll to position [2566, 0]
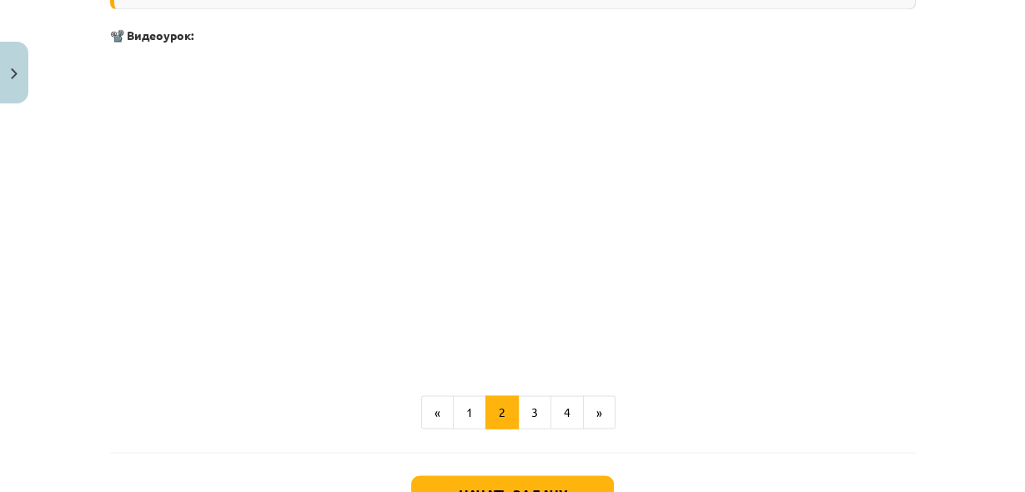
click at [740, 248] on p at bounding box center [513, 206] width 806 height 304
click at [531, 405] on font "3" at bounding box center [534, 412] width 7 height 15
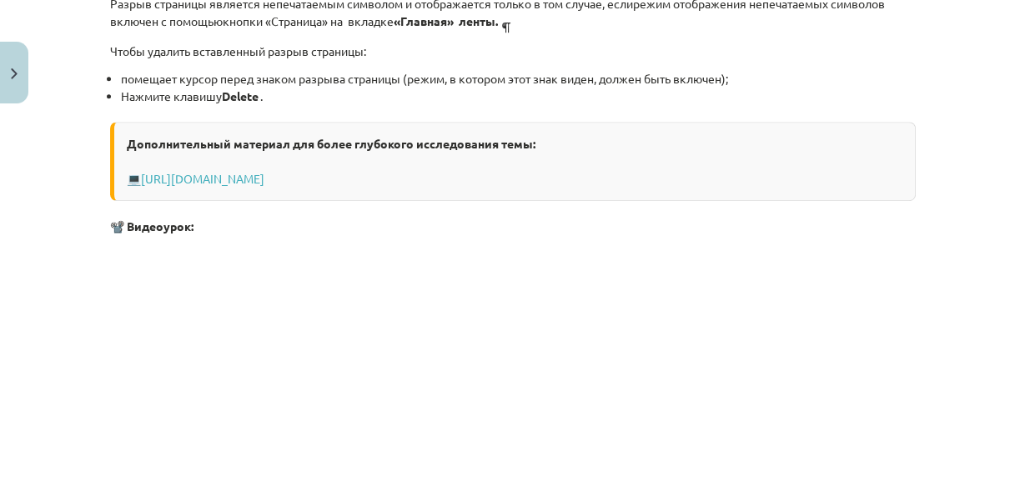
scroll to position [876, 0]
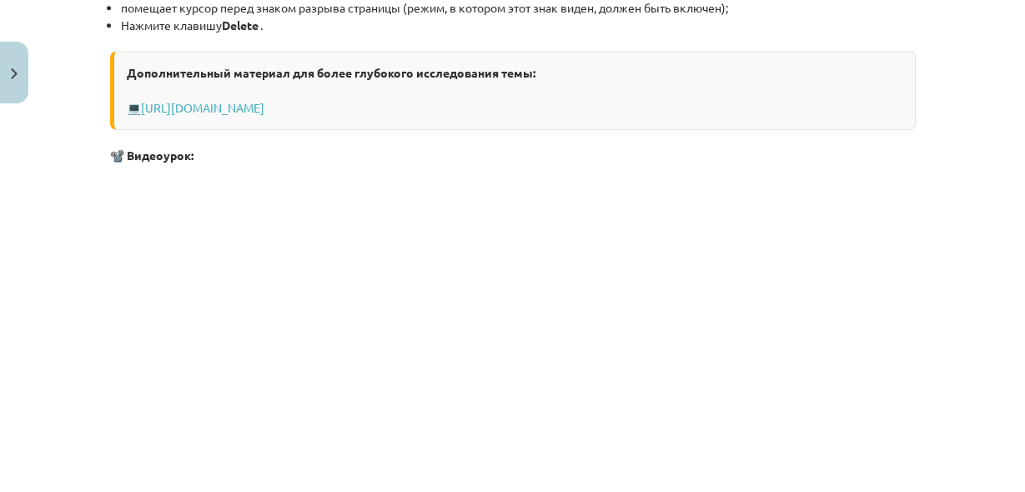
click at [695, 350] on p at bounding box center [513, 326] width 806 height 304
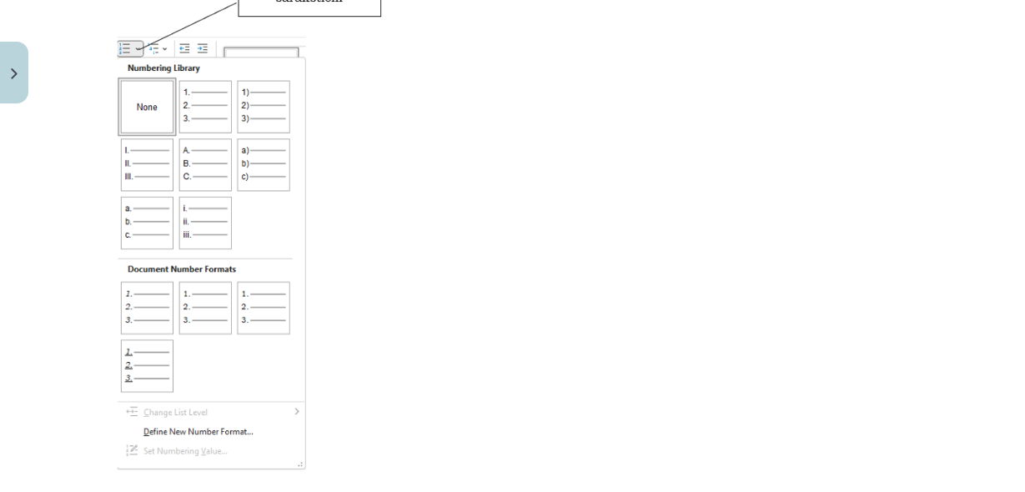
scroll to position [2166, 0]
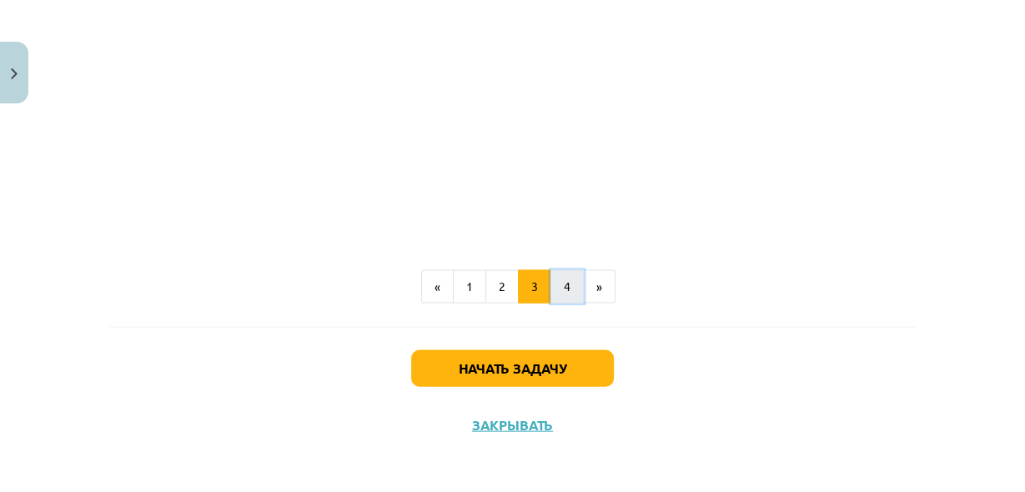
click at [567, 282] on button "4" at bounding box center [566, 286] width 33 height 33
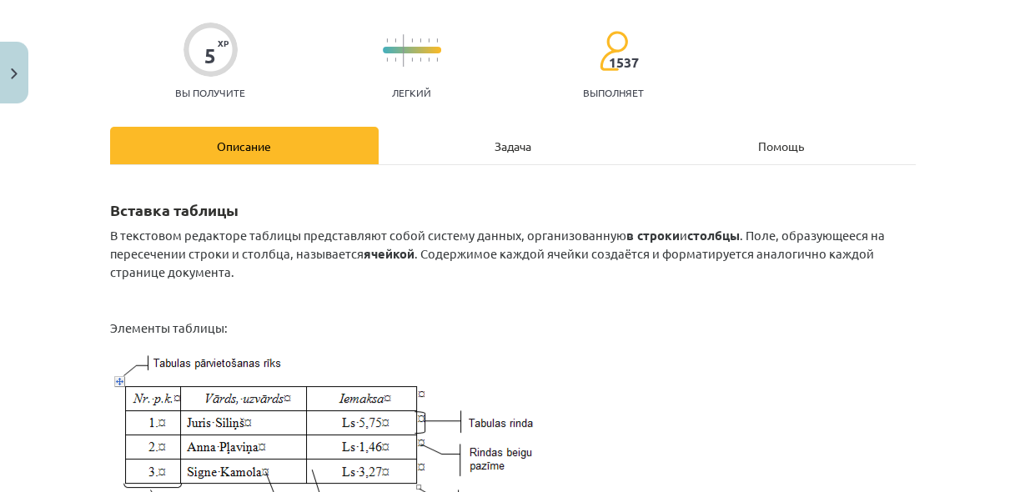
scroll to position [0, 0]
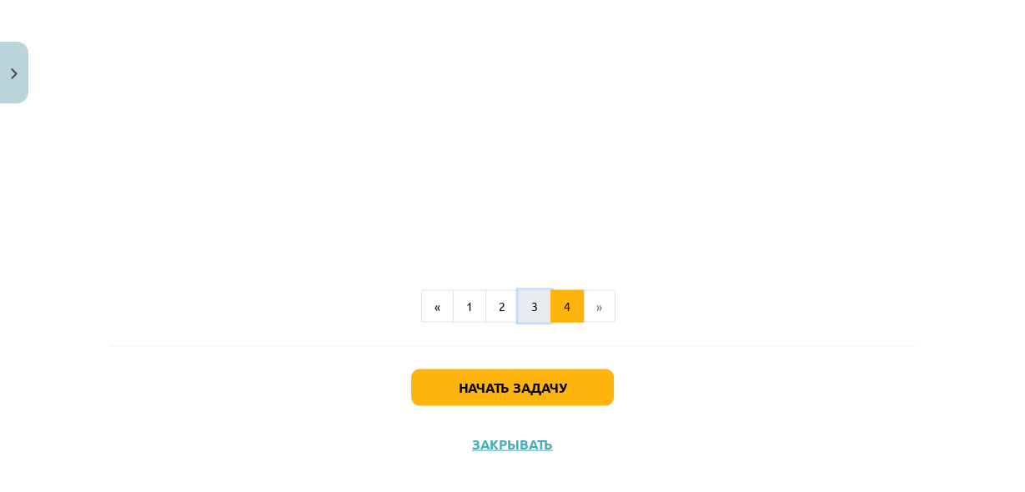
click at [518, 292] on button "3" at bounding box center [534, 306] width 33 height 33
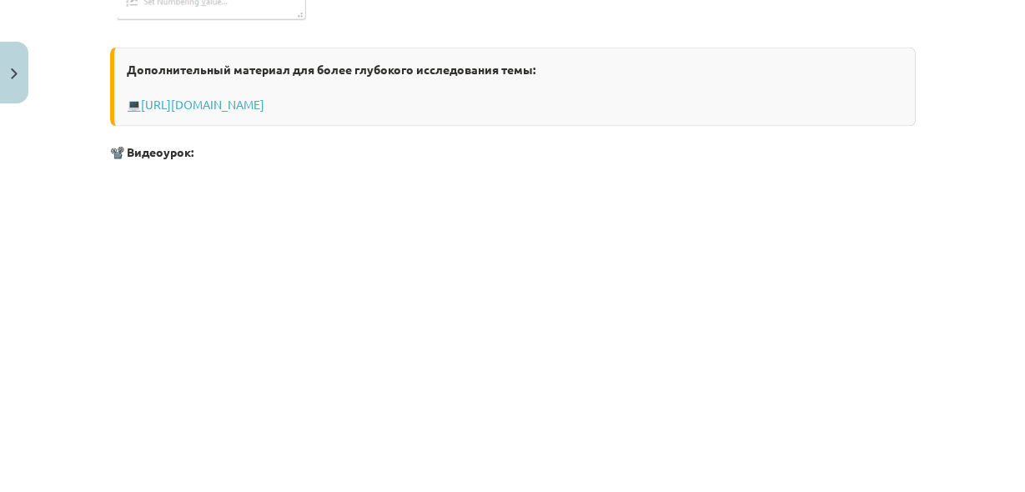
scroll to position [2726, 0]
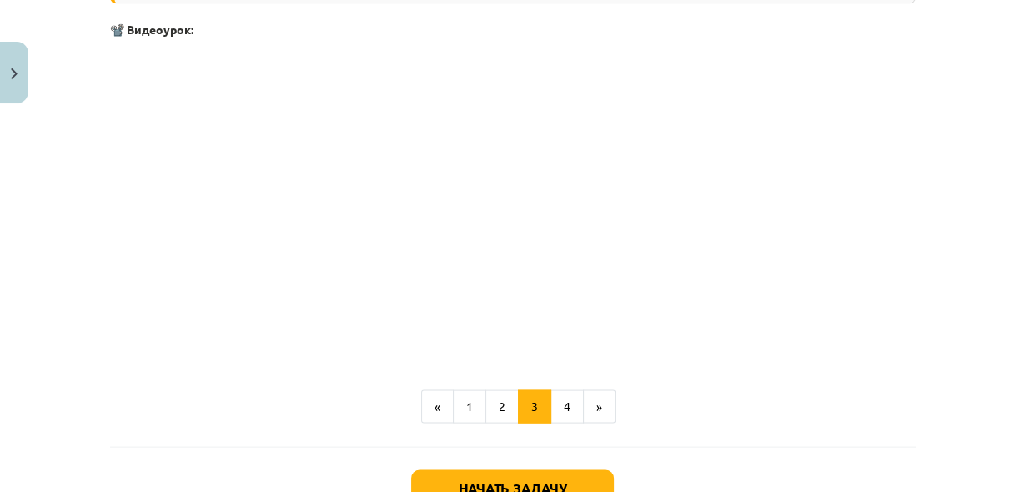
click at [747, 265] on p at bounding box center [513, 200] width 806 height 304
click at [564, 410] on font "4" at bounding box center [567, 406] width 7 height 15
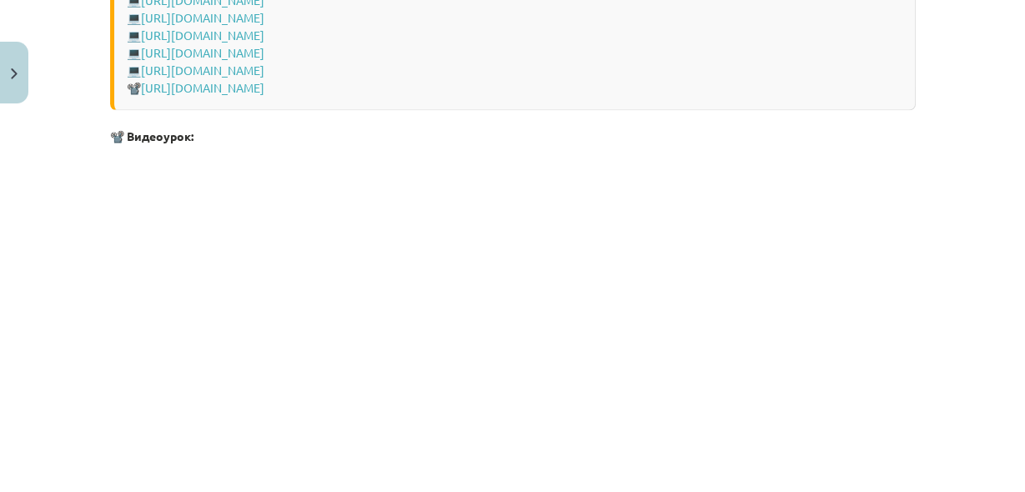
scroll to position [2477, 0]
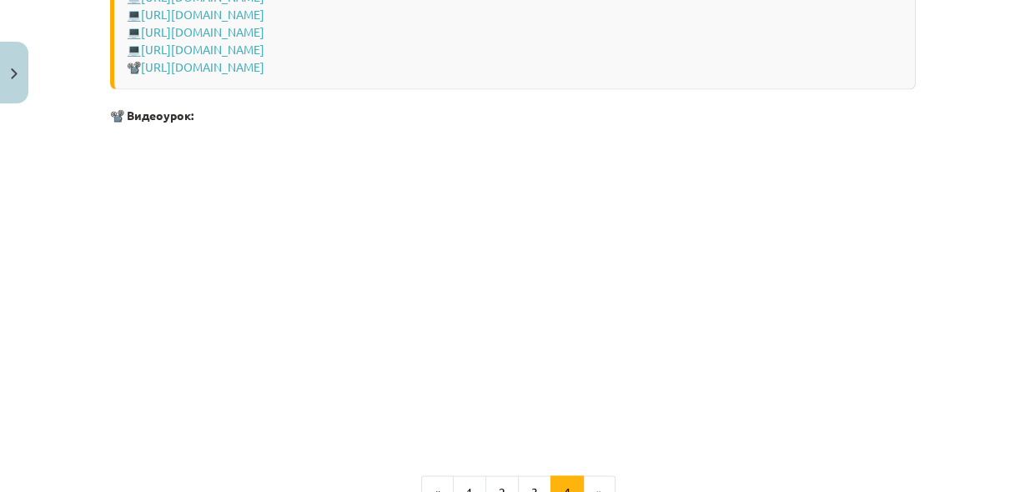
click at [700, 281] on p at bounding box center [513, 285] width 806 height 304
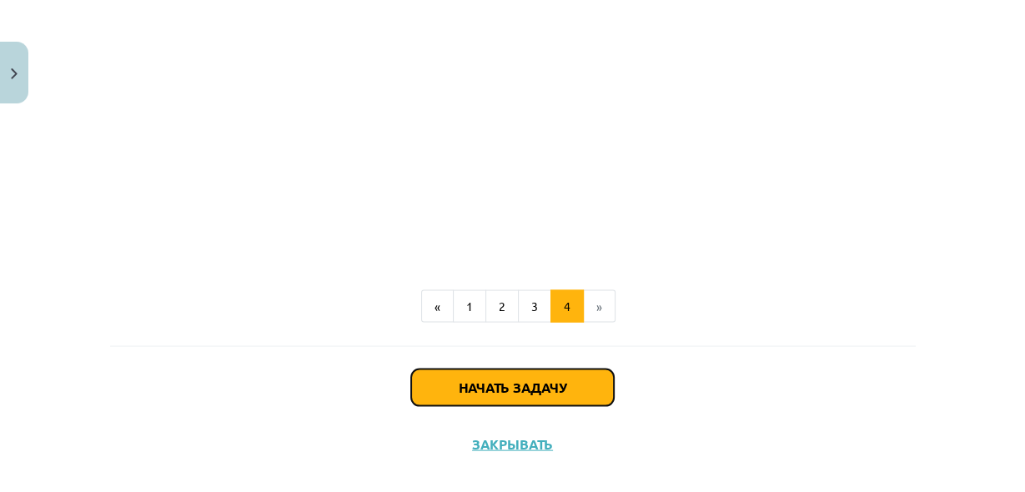
click at [551, 369] on button "Начать задачу" at bounding box center [512, 387] width 203 height 37
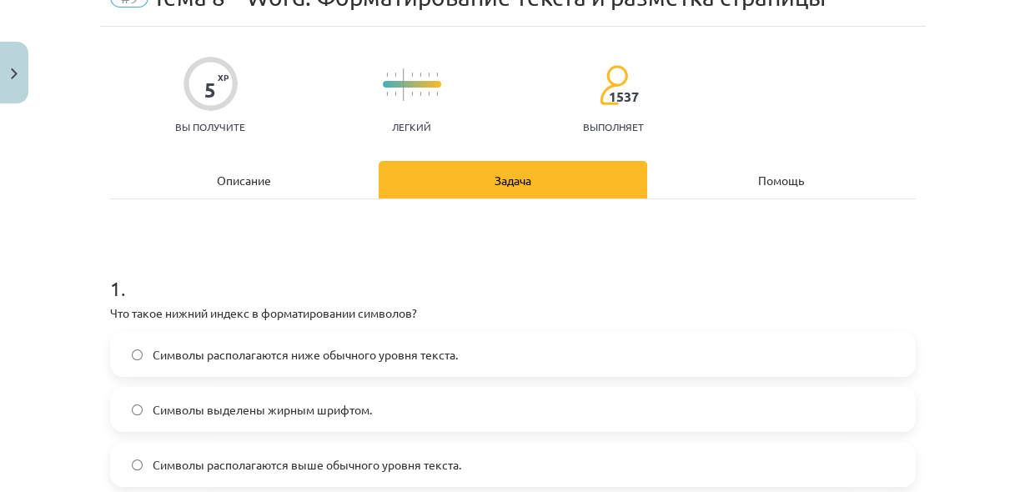
scroll to position [130, 0]
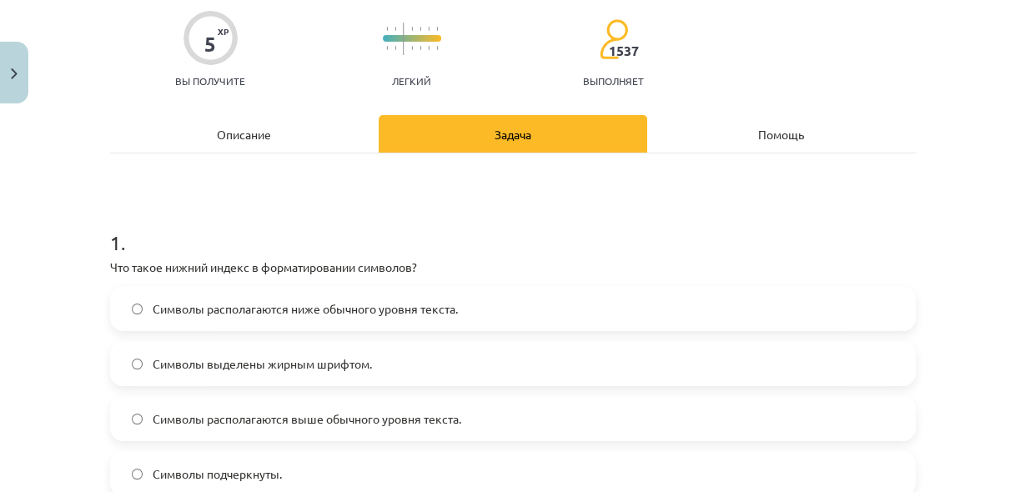
click at [509, 329] on div "Символы располагаются ниже обычного уровня текста. Символы выделены жирным шриф…" at bounding box center [513, 391] width 806 height 210
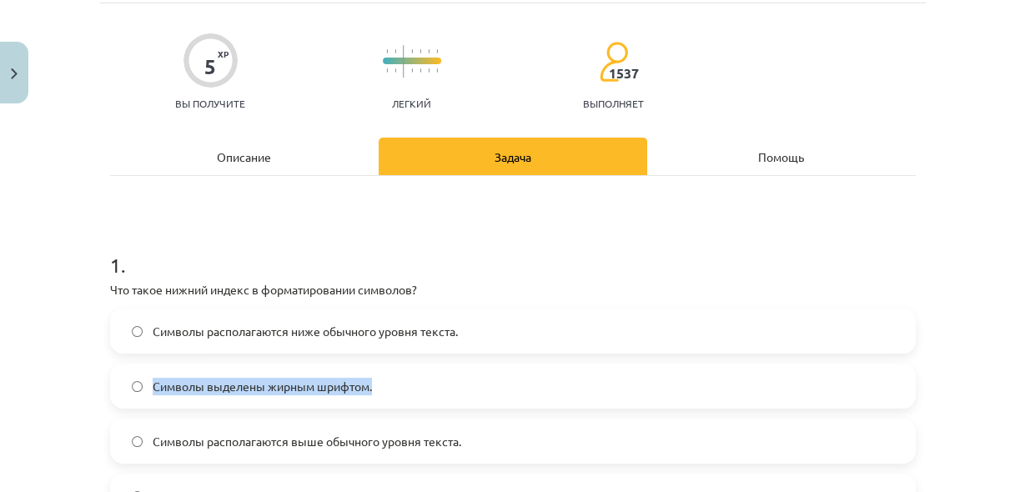
scroll to position [86, 0]
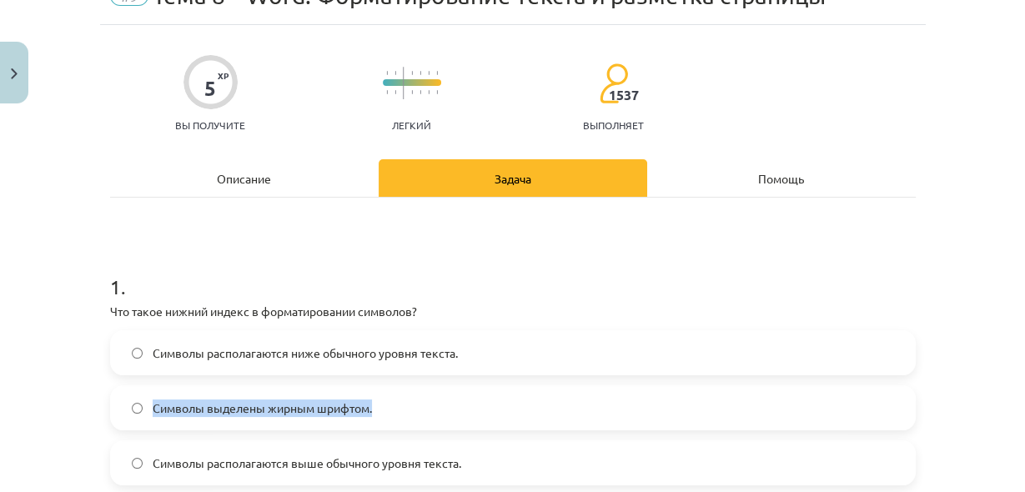
click at [505, 332] on label "Символы располагаются ниже обычного уровня текста." at bounding box center [513, 353] width 802 height 42
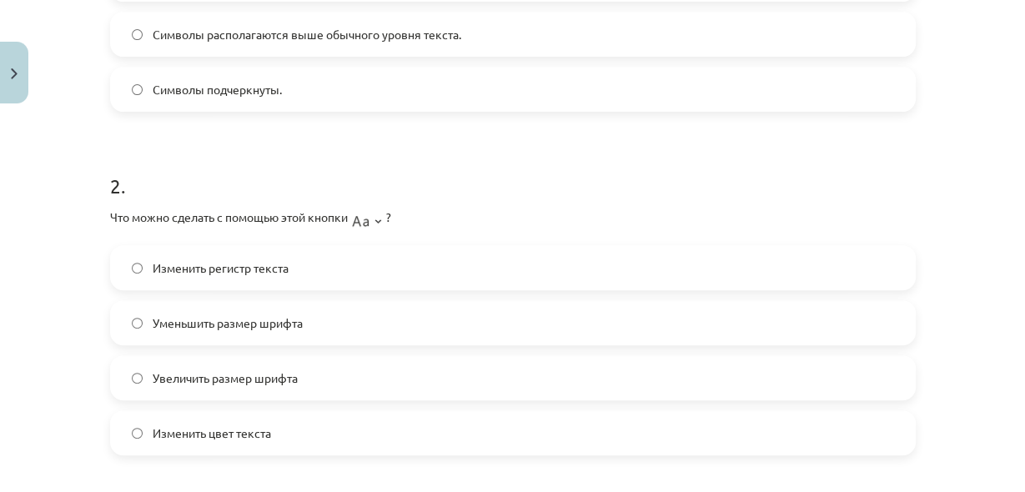
scroll to position [620, 0]
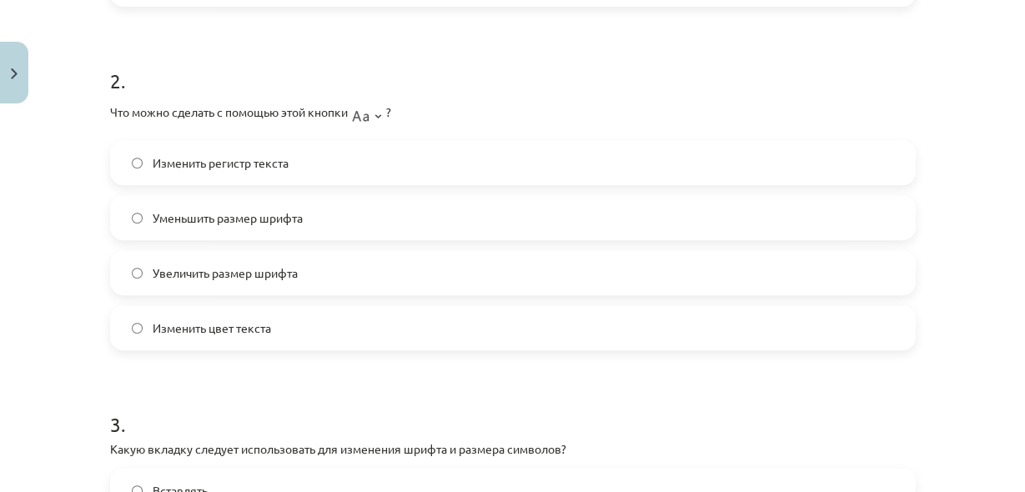
click at [191, 151] on label "Изменить регистр текста" at bounding box center [513, 163] width 802 height 42
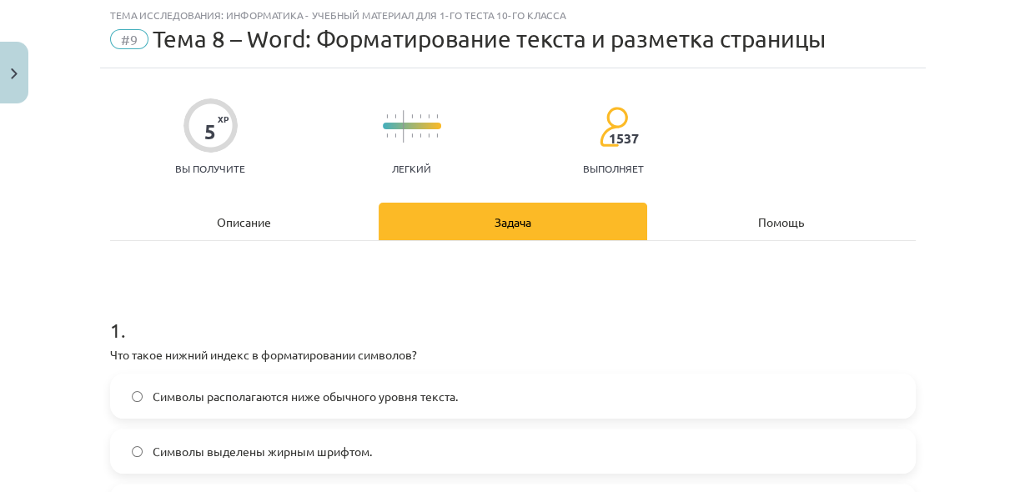
scroll to position [0, 0]
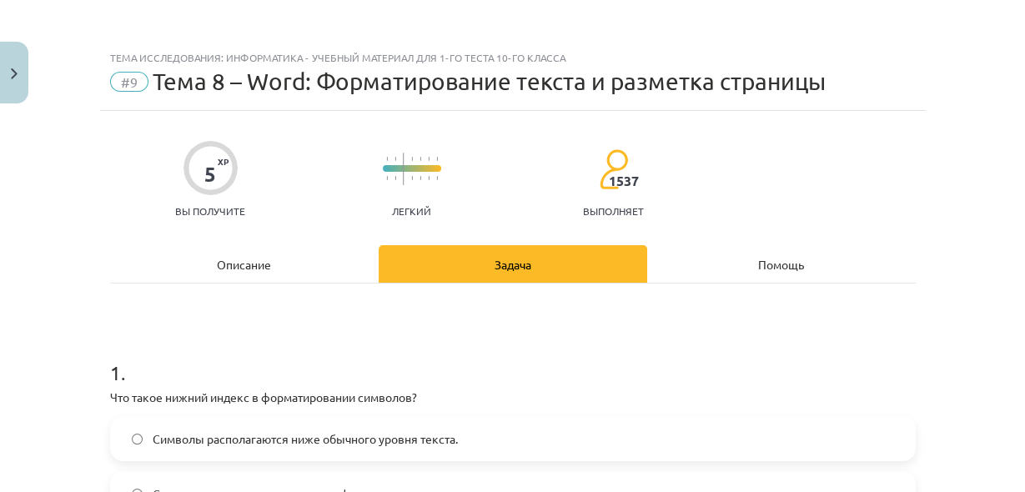
click at [324, 269] on div "Описание" at bounding box center [244, 264] width 269 height 38
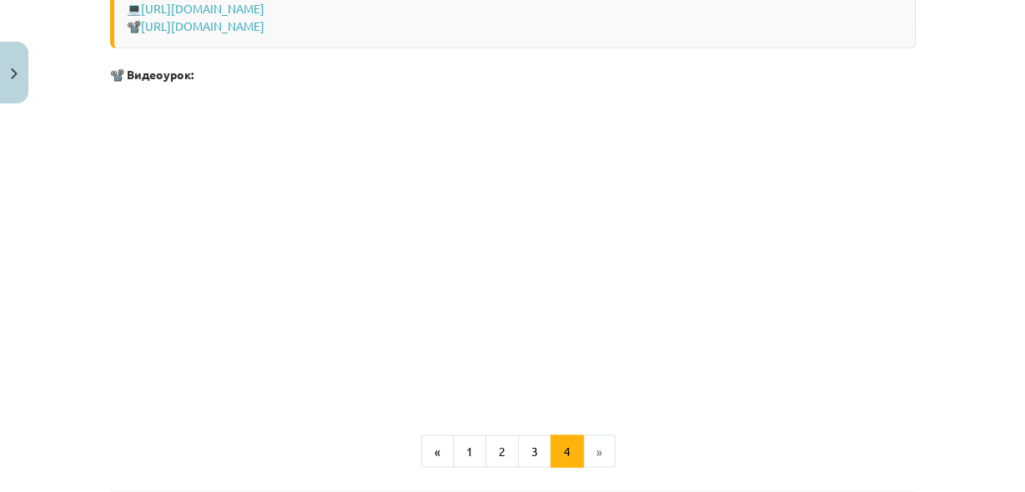
scroll to position [2662, 0]
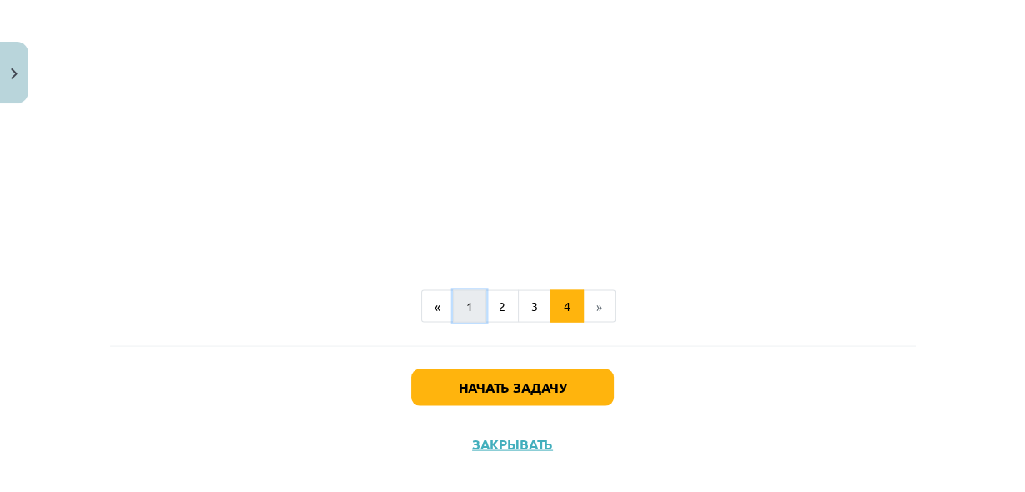
click at [453, 290] on button "1" at bounding box center [469, 306] width 33 height 33
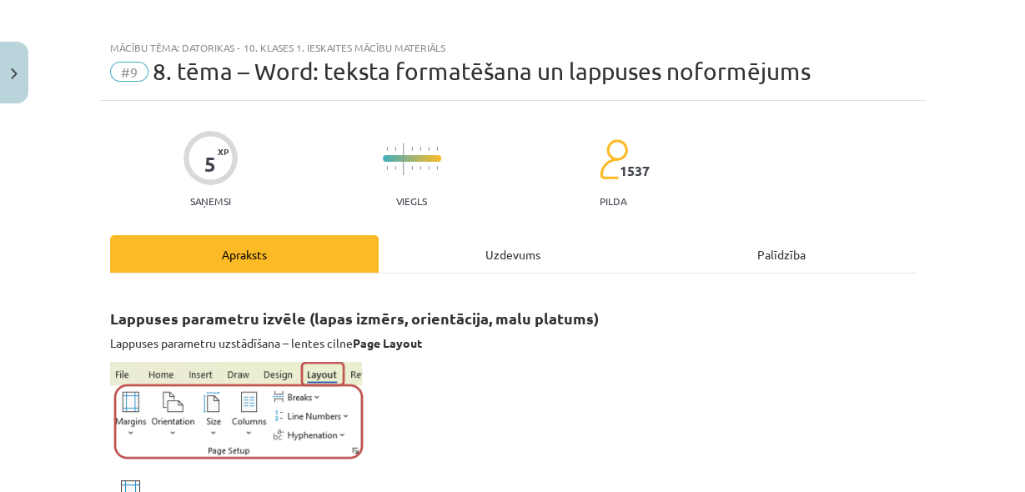
scroll to position [0, 0]
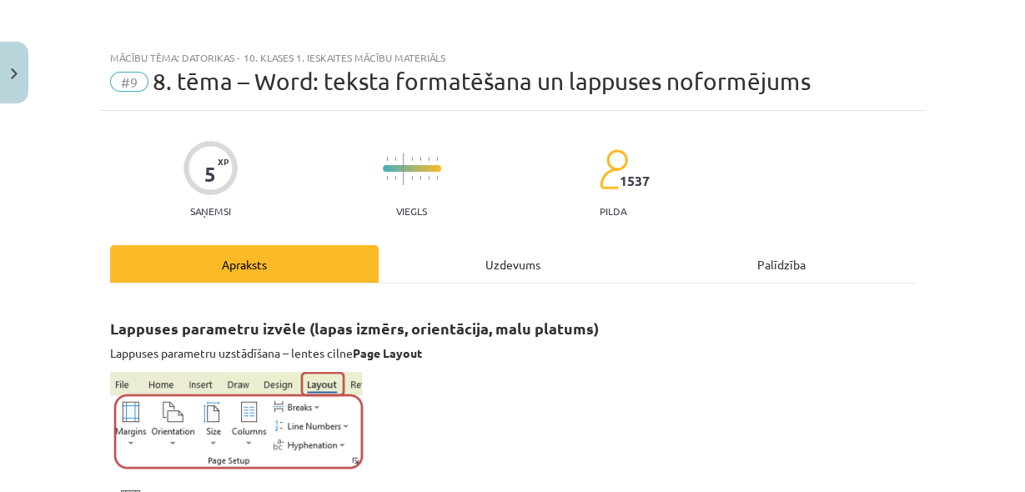
click at [547, 261] on div "Uzdevums" at bounding box center [513, 264] width 269 height 38
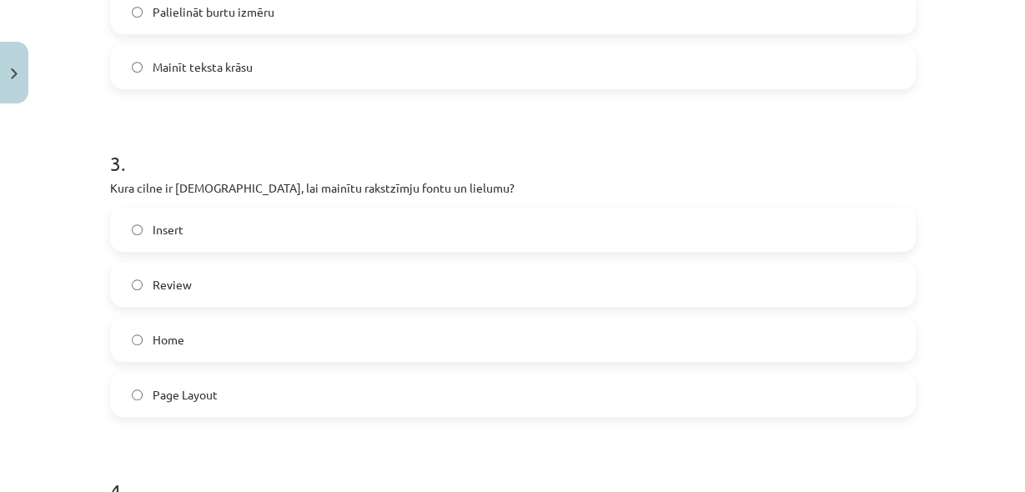
scroll to position [887, 0]
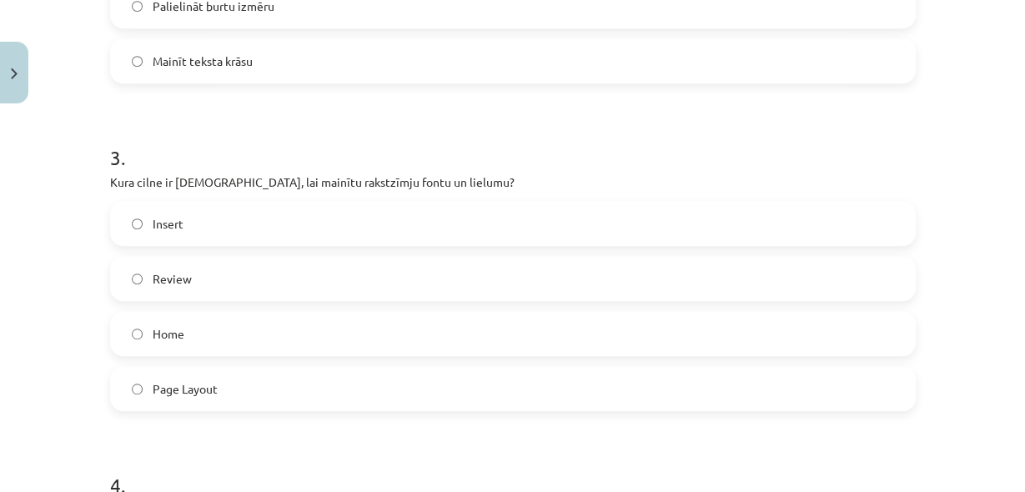
click at [301, 335] on label "Home" at bounding box center [513, 334] width 802 height 42
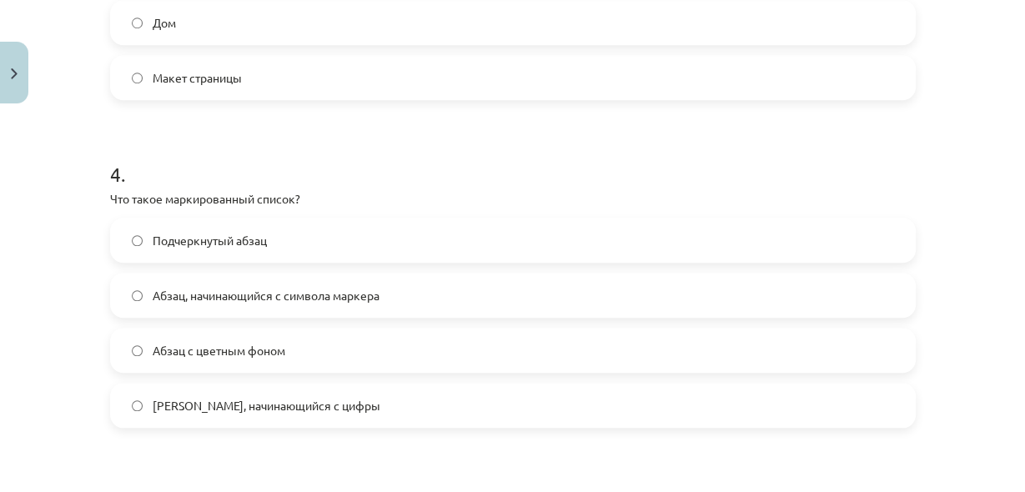
scroll to position [1566, 0]
click at [383, 288] on label "Абзац, начинающийся с символа маркера" at bounding box center [513, 295] width 802 height 42
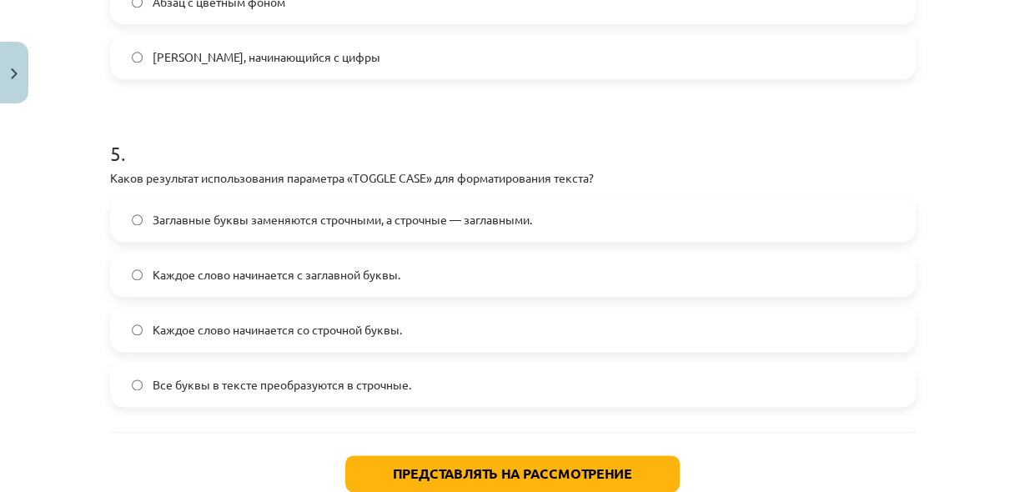
scroll to position [1554, 0]
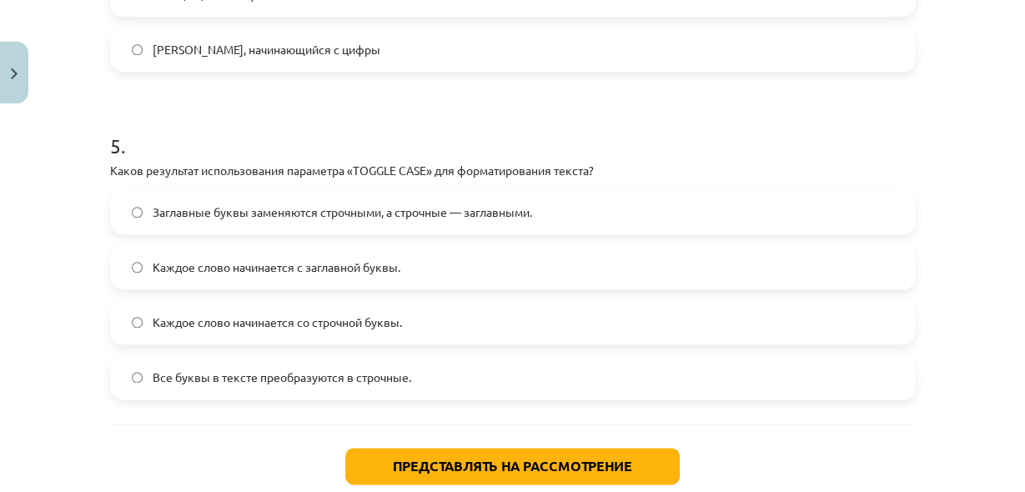
click at [433, 385] on label "Все буквы в тексте преобразуются в строчные." at bounding box center [513, 377] width 802 height 42
click at [359, 202] on label "Заглавные буквы заменяются строчными, а строчные — заглавными." at bounding box center [513, 212] width 802 height 42
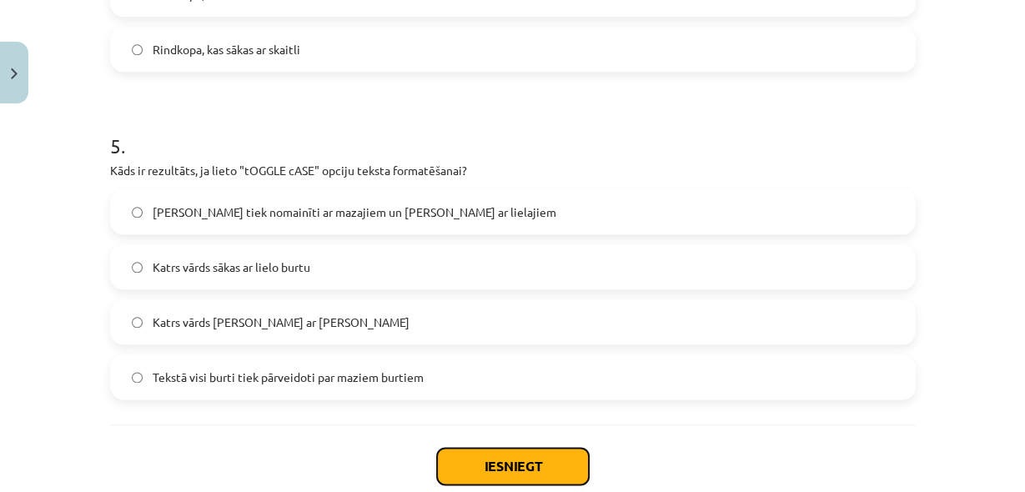
click at [551, 455] on button "Iesniegt" at bounding box center [513, 466] width 152 height 37
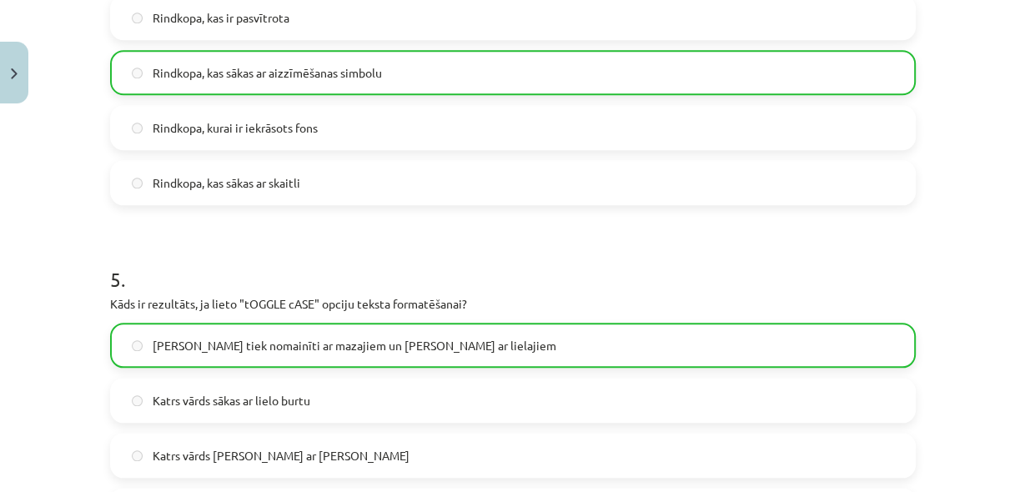
scroll to position [1706, 0]
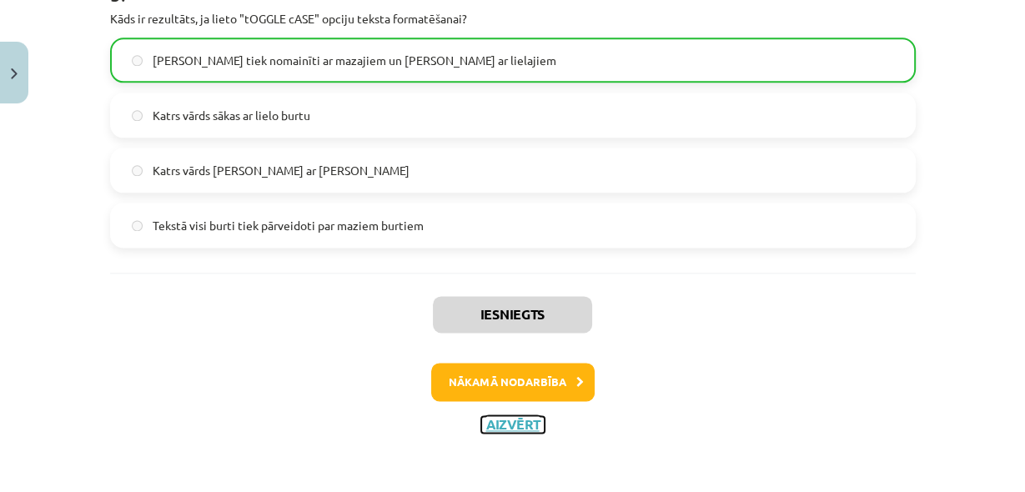
click at [510, 421] on button "Aizvērt" at bounding box center [512, 424] width 63 height 17
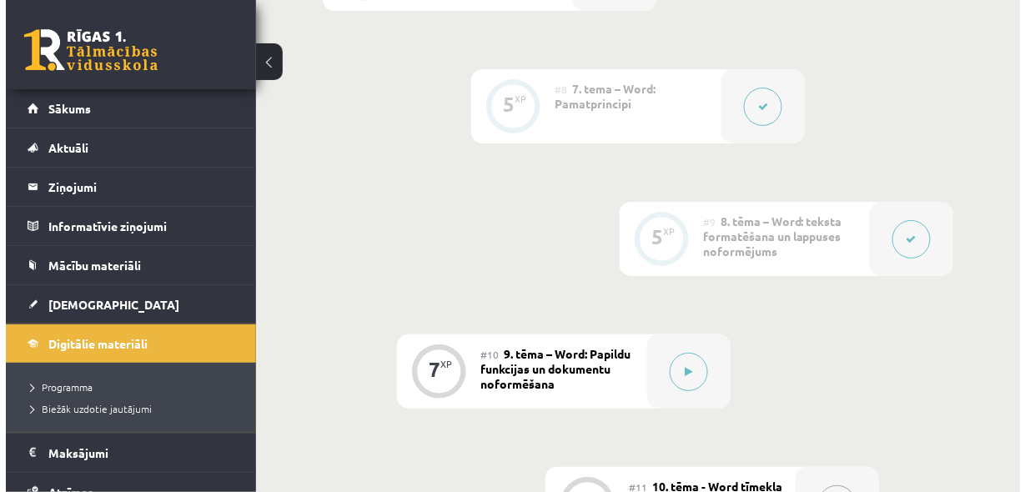
scroll to position [1501, 0]
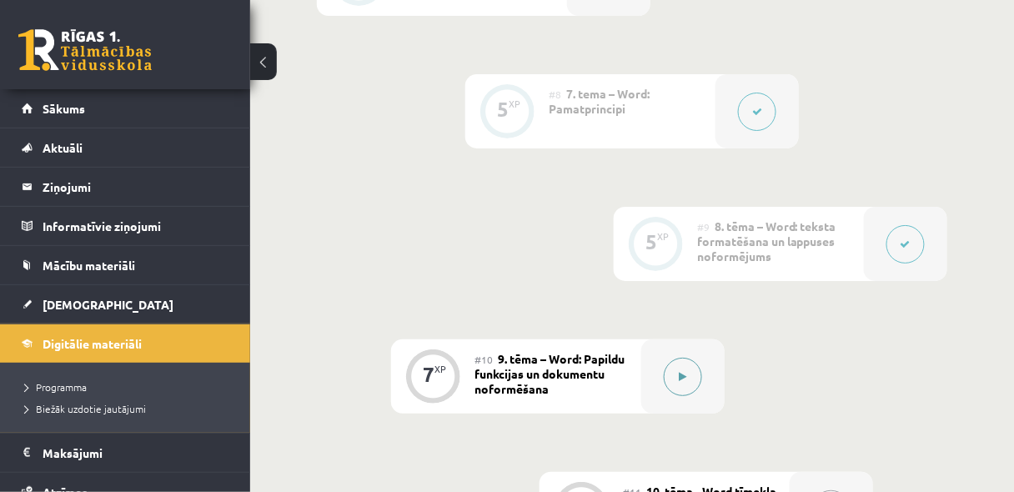
click at [683, 375] on icon at bounding box center [684, 377] width 8 height 10
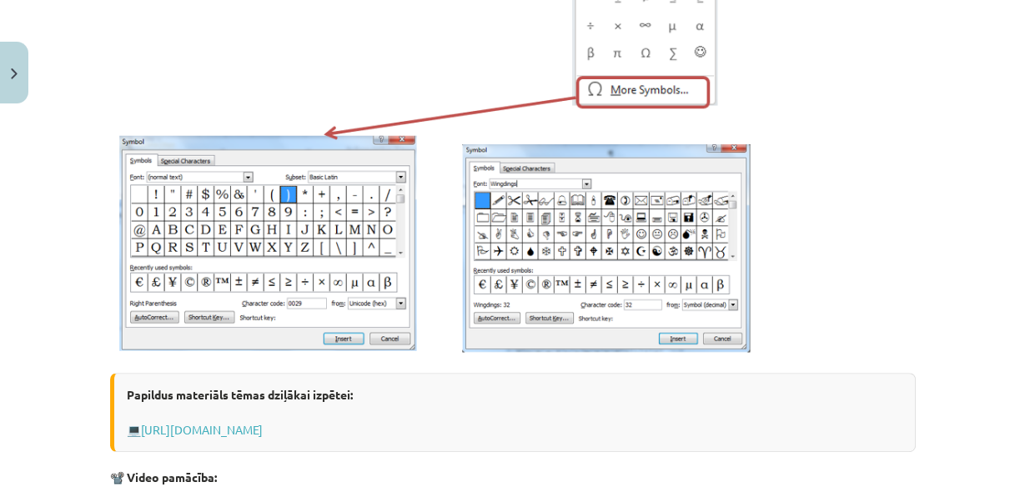
scroll to position [0, 0]
